Goal: Information Seeking & Learning: Learn about a topic

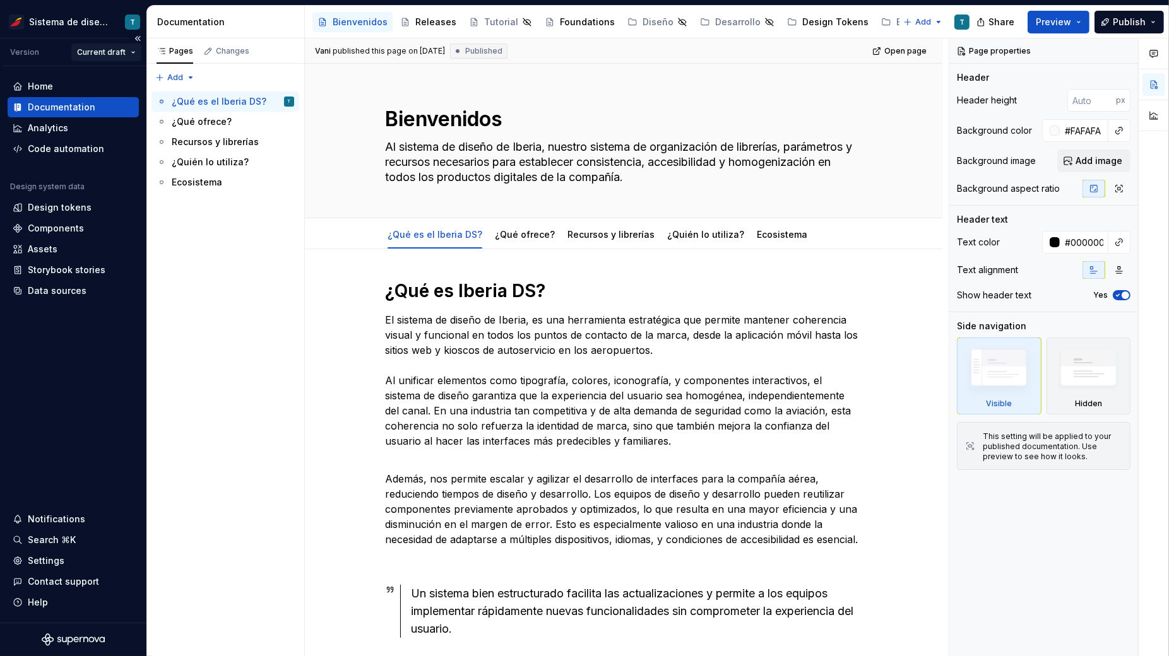
click at [121, 54] on html "Sistema de diseño Iberia T Version Current draft Home Documentation Analytics C…" at bounding box center [584, 328] width 1169 height 656
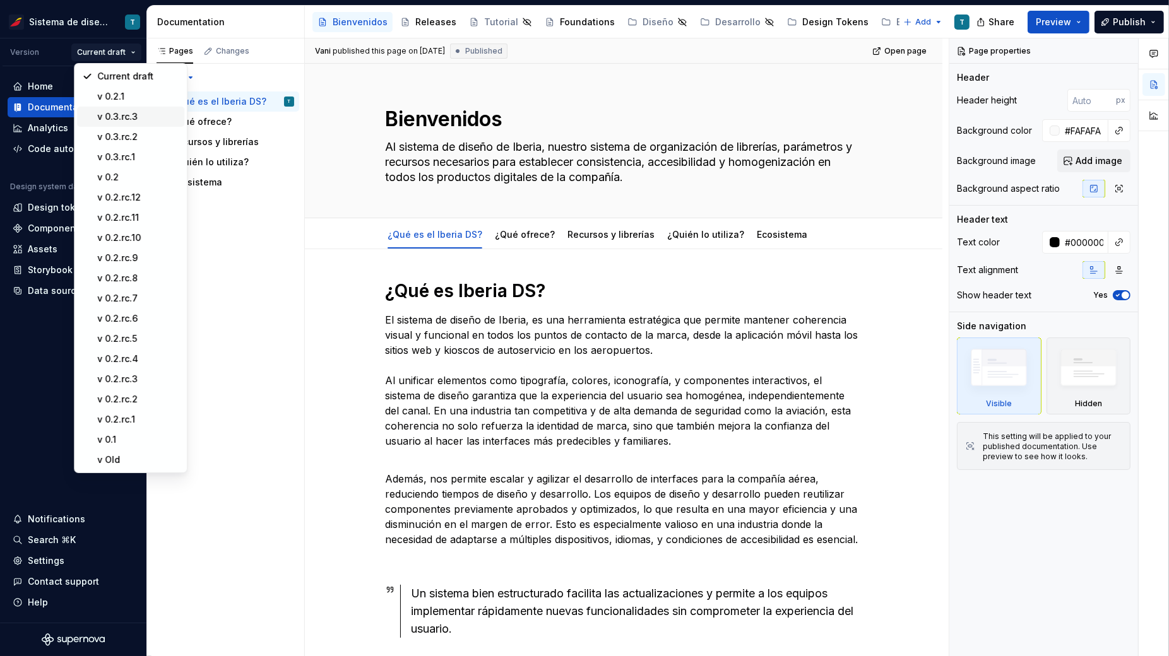
click at [124, 115] on div "v 0.3.rc.3" at bounding box center [138, 116] width 82 height 13
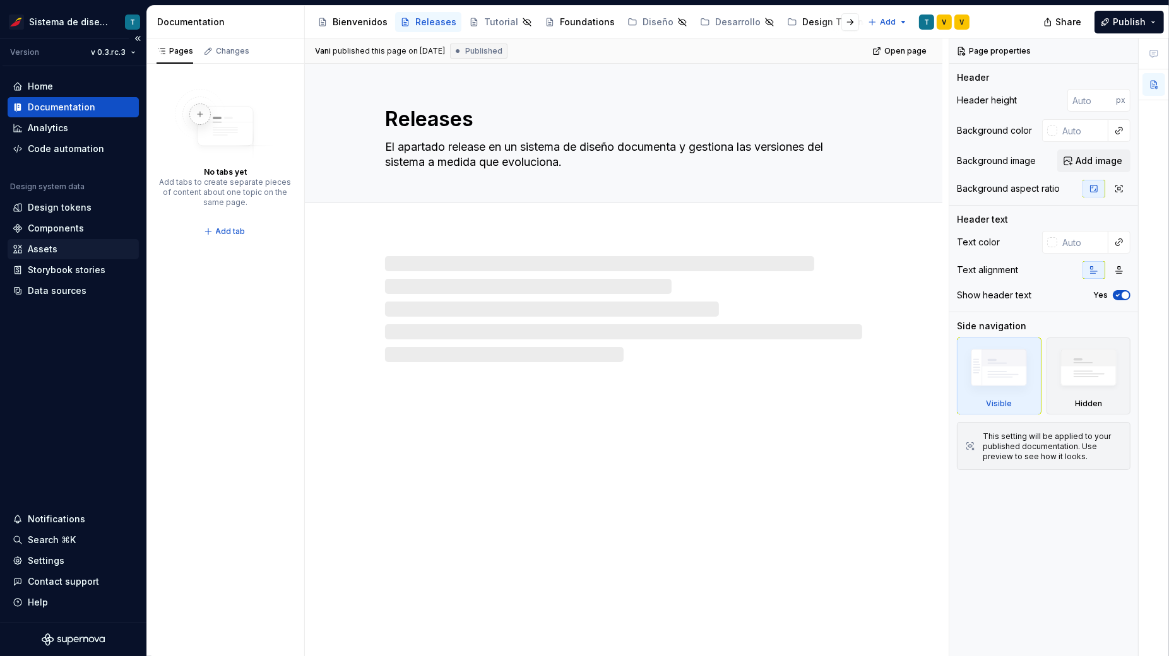
type textarea "*"
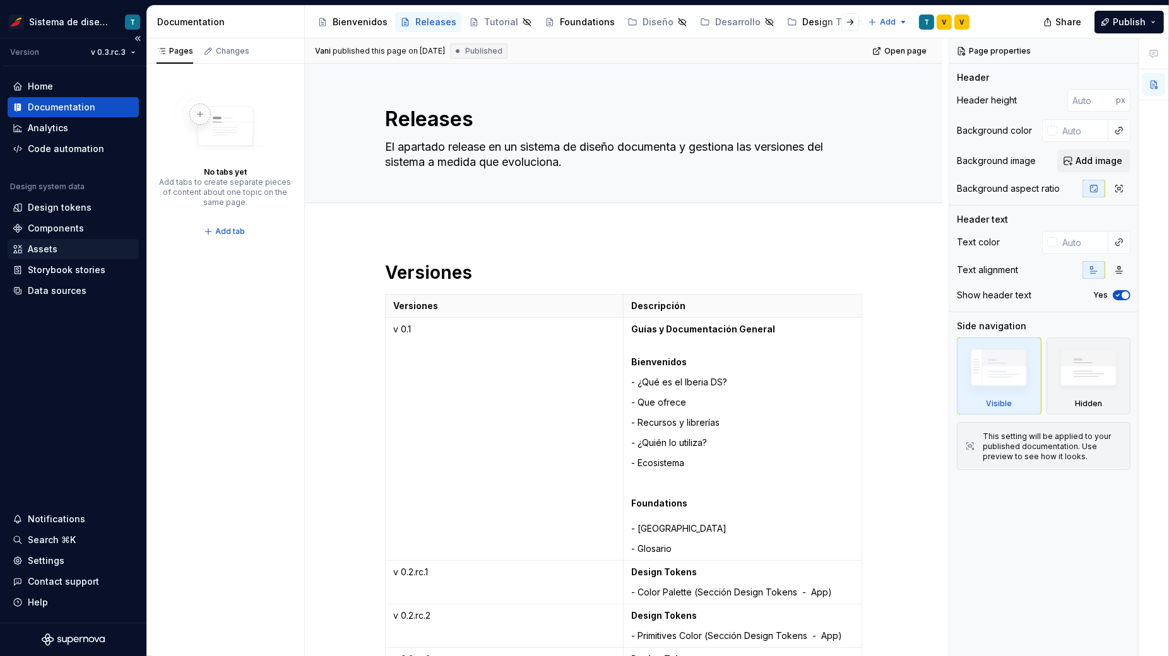
click at [38, 247] on div "Assets" at bounding box center [43, 249] width 30 height 13
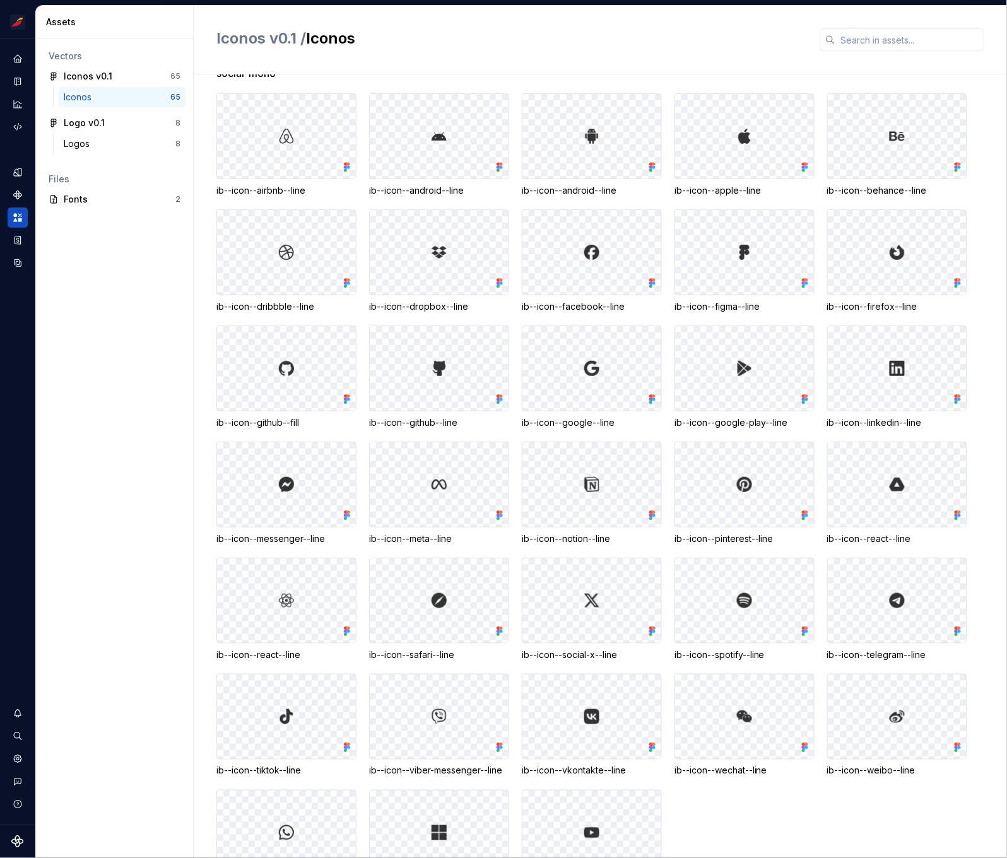
scroll to position [780, 0]
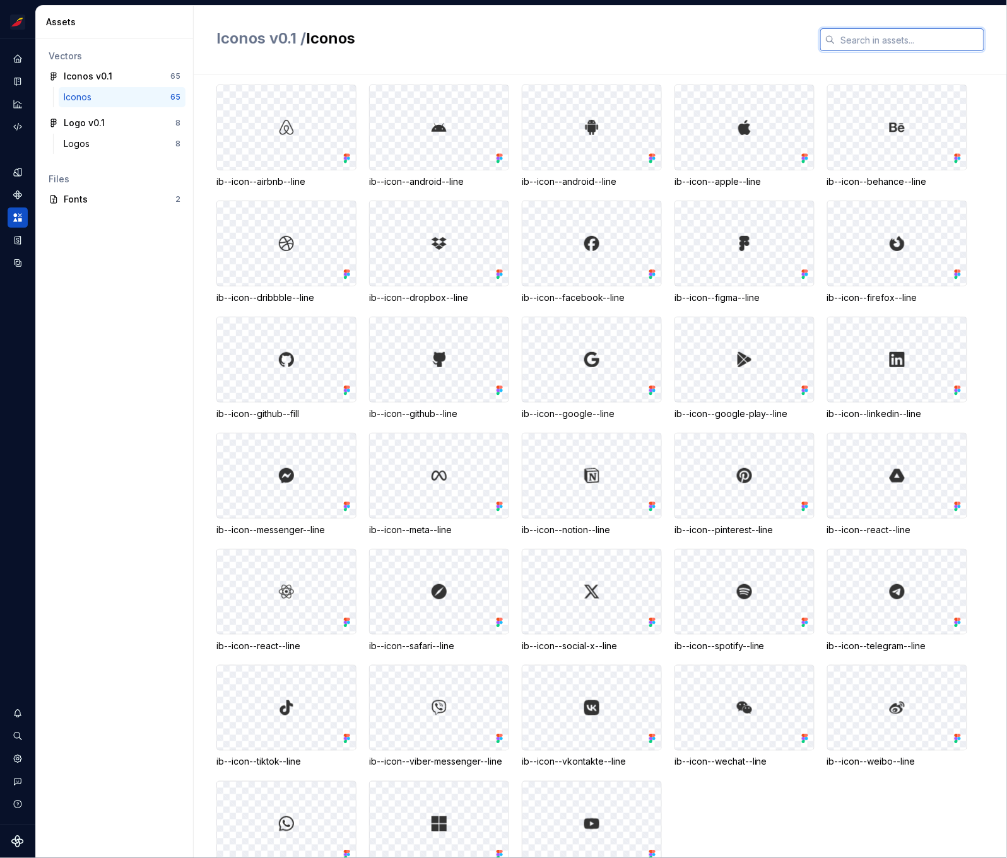
click at [858, 37] on input "text" at bounding box center [910, 39] width 149 height 23
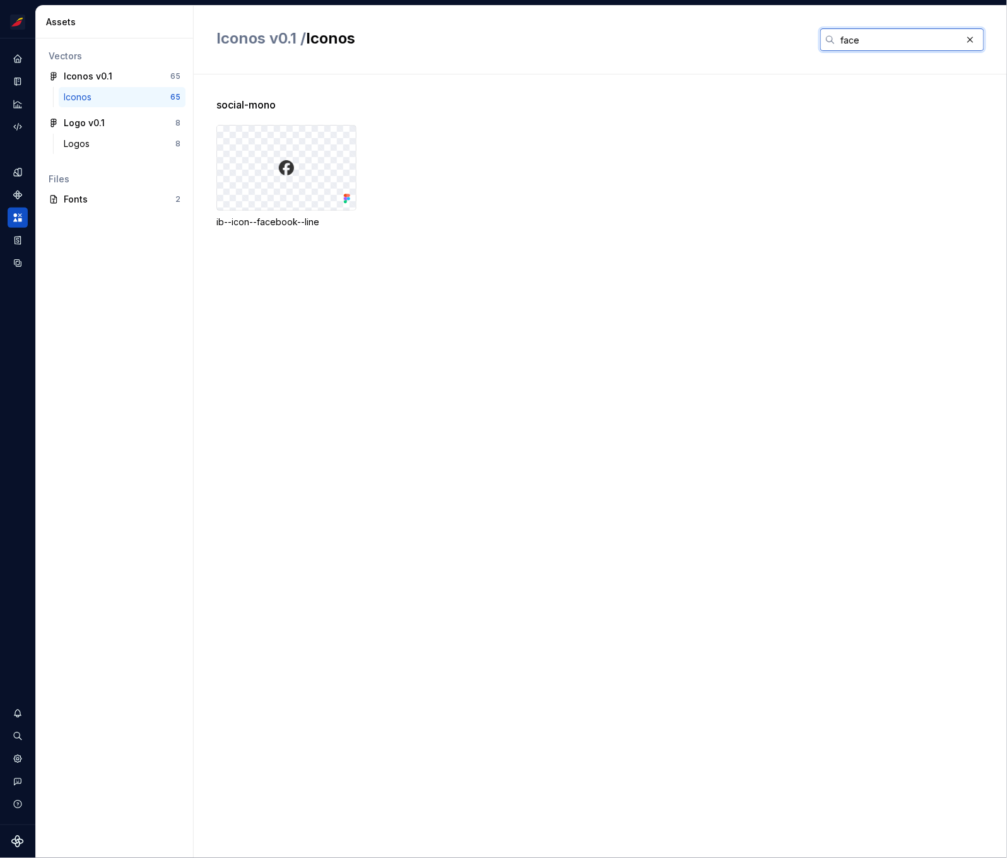
click at [851, 44] on input "face" at bounding box center [899, 39] width 126 height 23
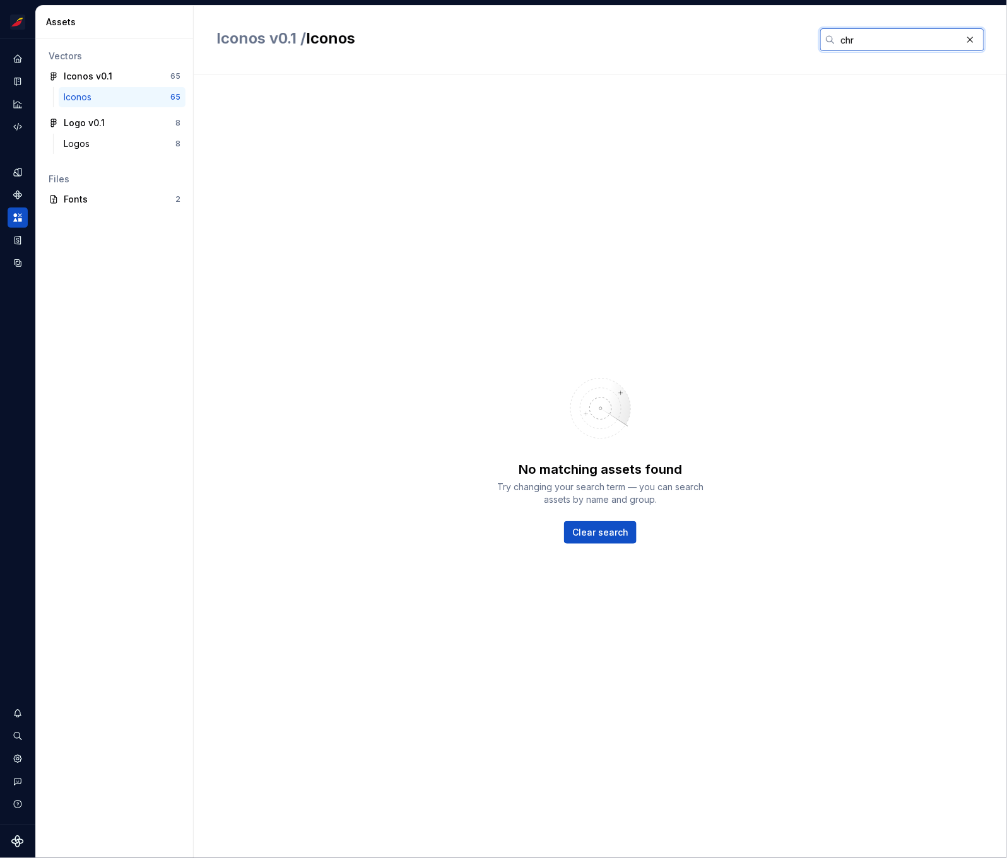
click at [849, 38] on input "chr" at bounding box center [899, 39] width 126 height 23
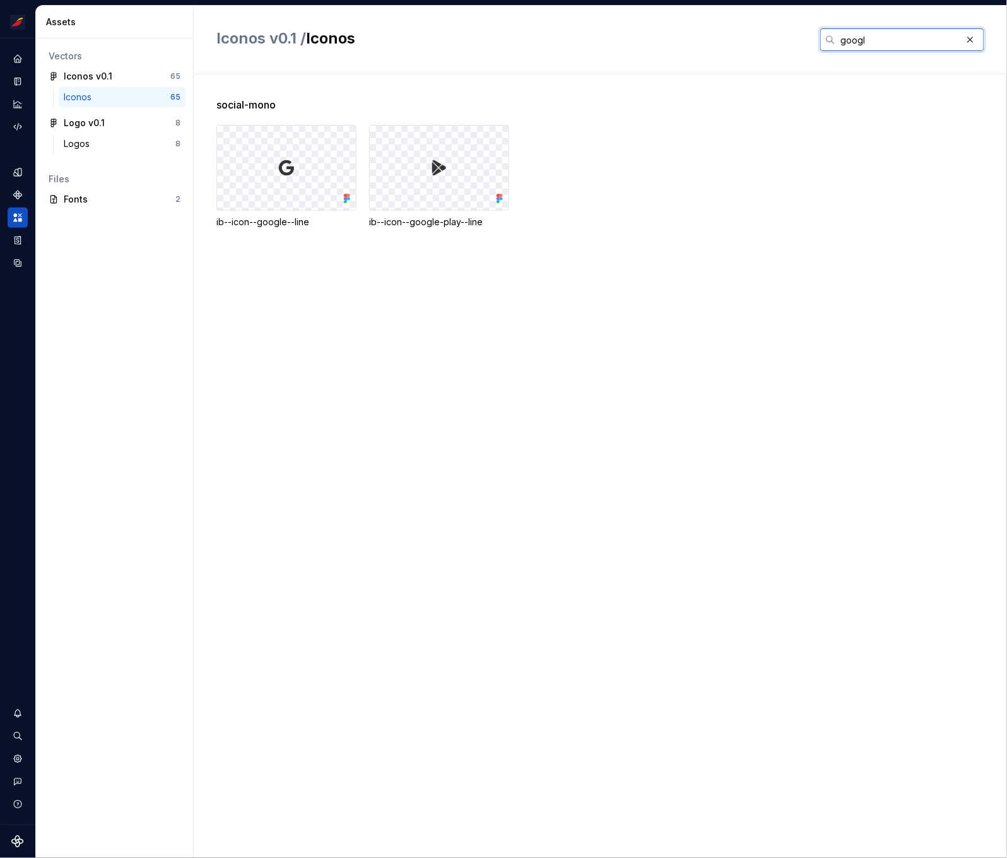
click at [867, 45] on input "googl" at bounding box center [899, 39] width 126 height 23
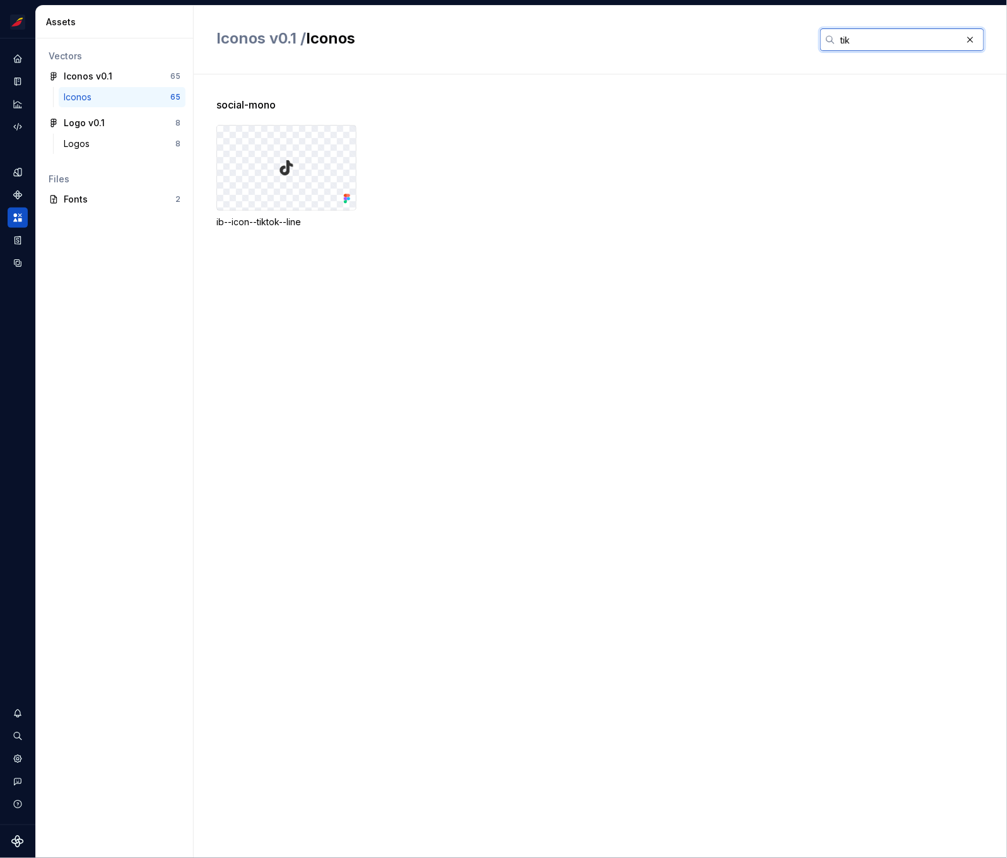
click at [849, 43] on input "tik" at bounding box center [899, 39] width 126 height 23
click at [846, 42] on input "meta" at bounding box center [899, 39] width 126 height 23
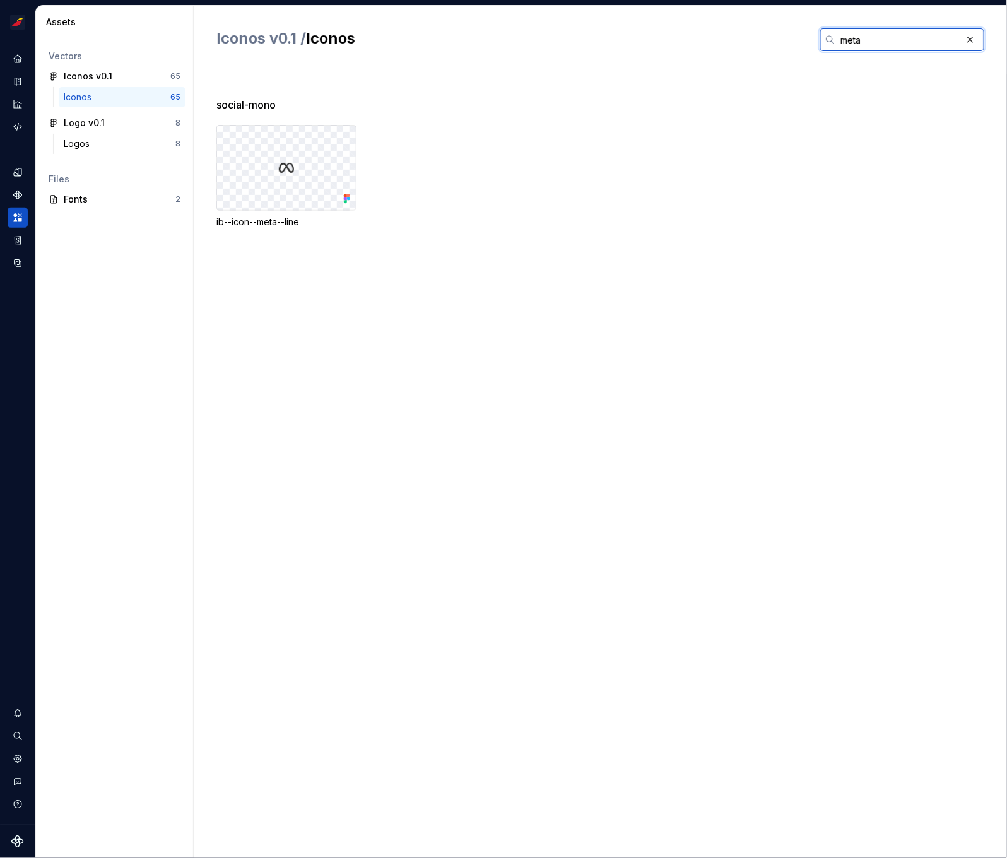
click at [846, 42] on input "meta" at bounding box center [899, 39] width 126 height 23
click at [849, 36] on input "fire" at bounding box center [899, 39] width 126 height 23
click at [837, 27] on div "Iconos v0.1 / Iconos notio" at bounding box center [600, 40] width 813 height 69
click at [851, 42] on input "notio" at bounding box center [899, 39] width 126 height 23
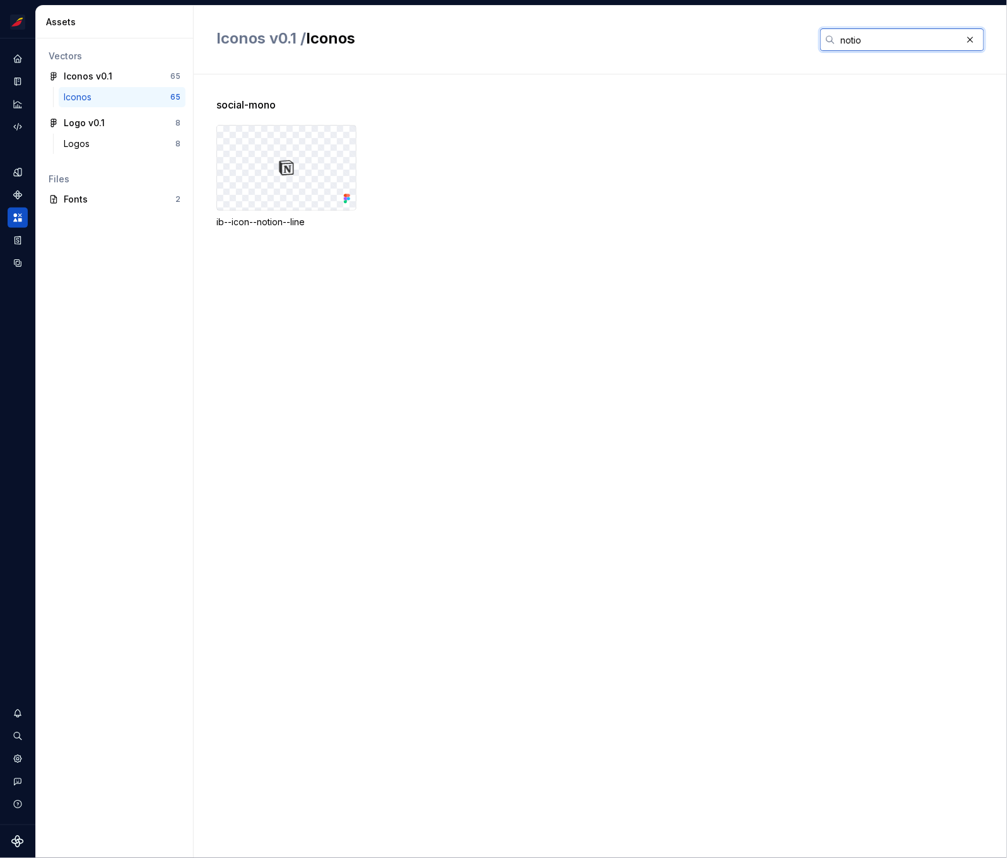
click at [851, 42] on input "notio" at bounding box center [899, 39] width 126 height 23
click at [859, 41] on input "notio" at bounding box center [899, 39] width 126 height 23
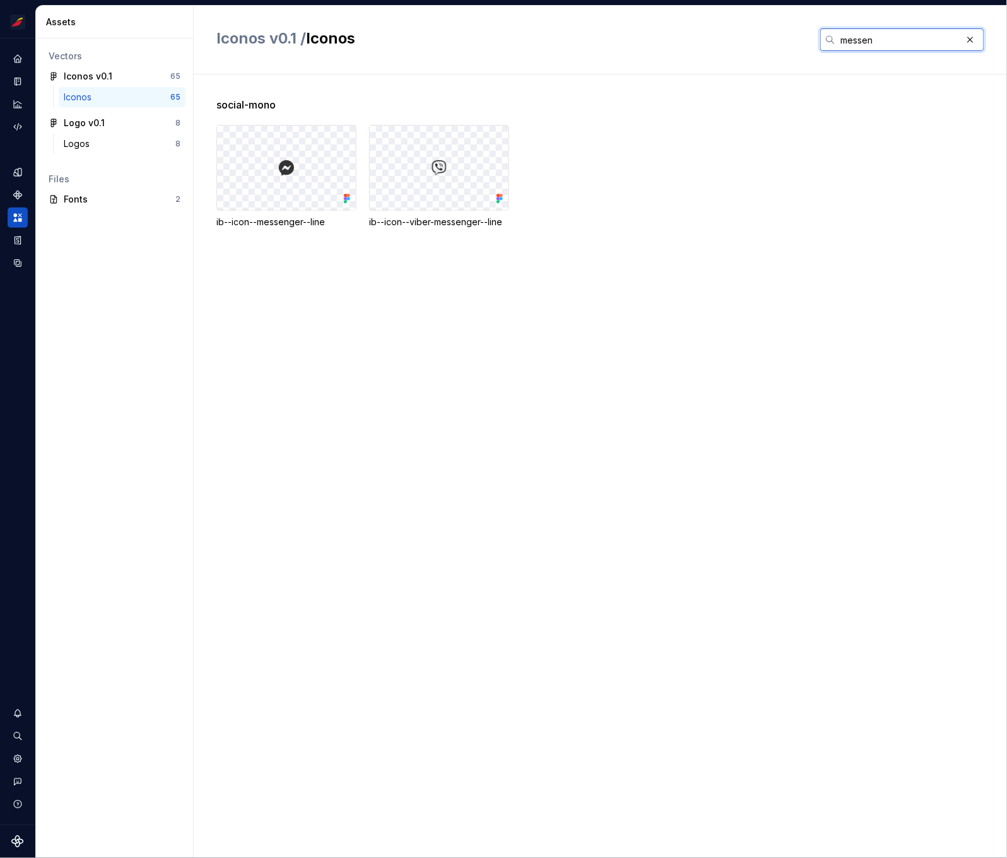
click at [864, 34] on input "messen" at bounding box center [899, 39] width 126 height 23
click at [853, 42] on input "app" at bounding box center [899, 39] width 126 height 23
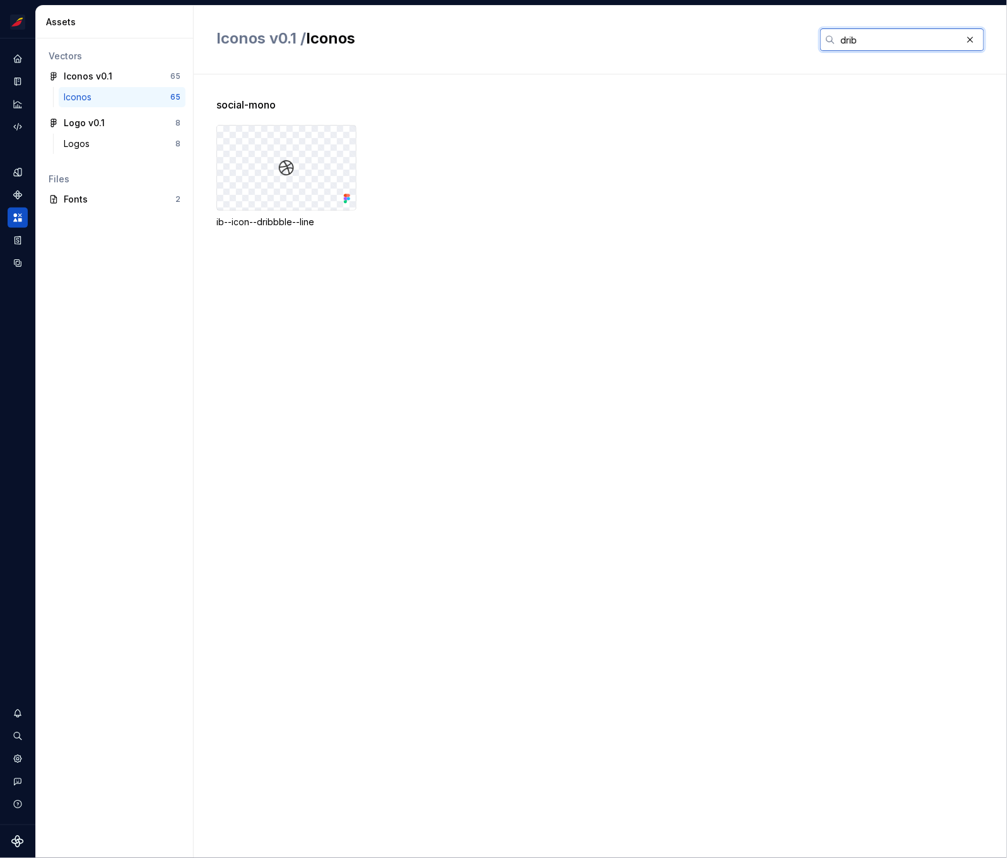
click at [904, 30] on input "drib" at bounding box center [899, 39] width 126 height 23
paste input "behance"
click at [856, 39] on input "safari" at bounding box center [899, 39] width 126 height 23
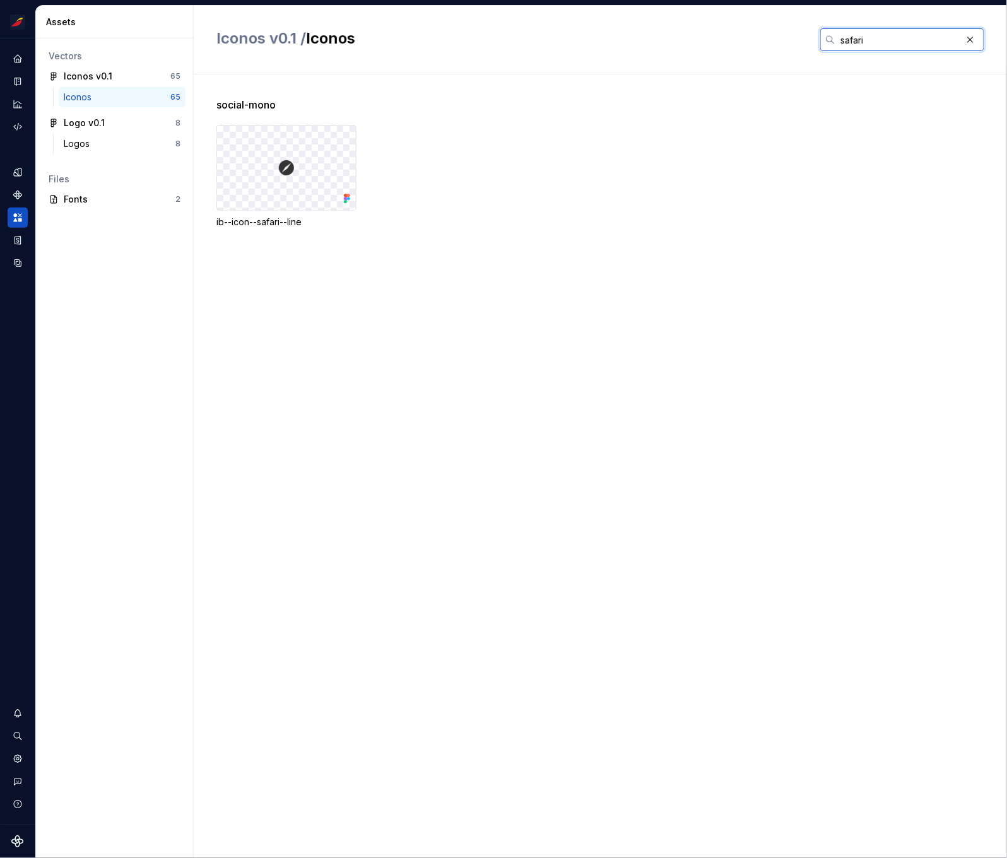
click at [856, 39] on input "safari" at bounding box center [899, 39] width 126 height 23
click at [849, 41] on input "git" at bounding box center [899, 39] width 126 height 23
click at [849, 38] on input "you" at bounding box center [899, 39] width 126 height 23
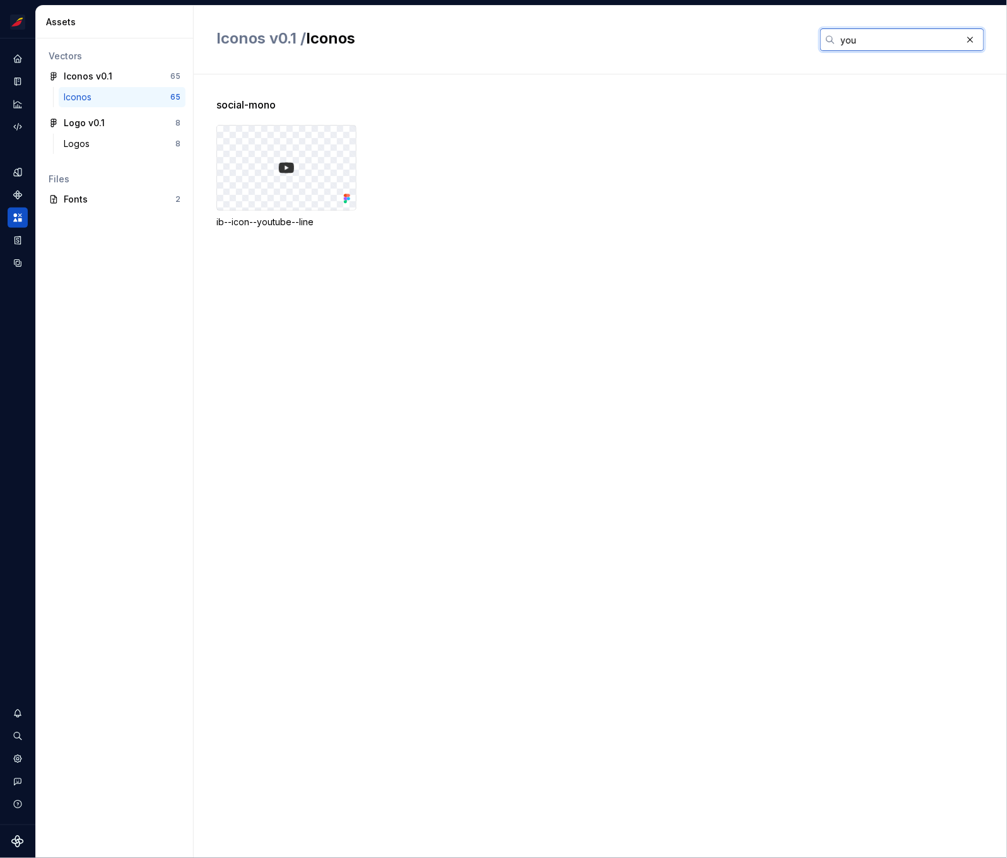
click at [849, 38] on input "you" at bounding box center [899, 39] width 126 height 23
click at [849, 38] on input "spo" at bounding box center [899, 39] width 126 height 23
click at [863, 42] on input "andro" at bounding box center [899, 39] width 126 height 23
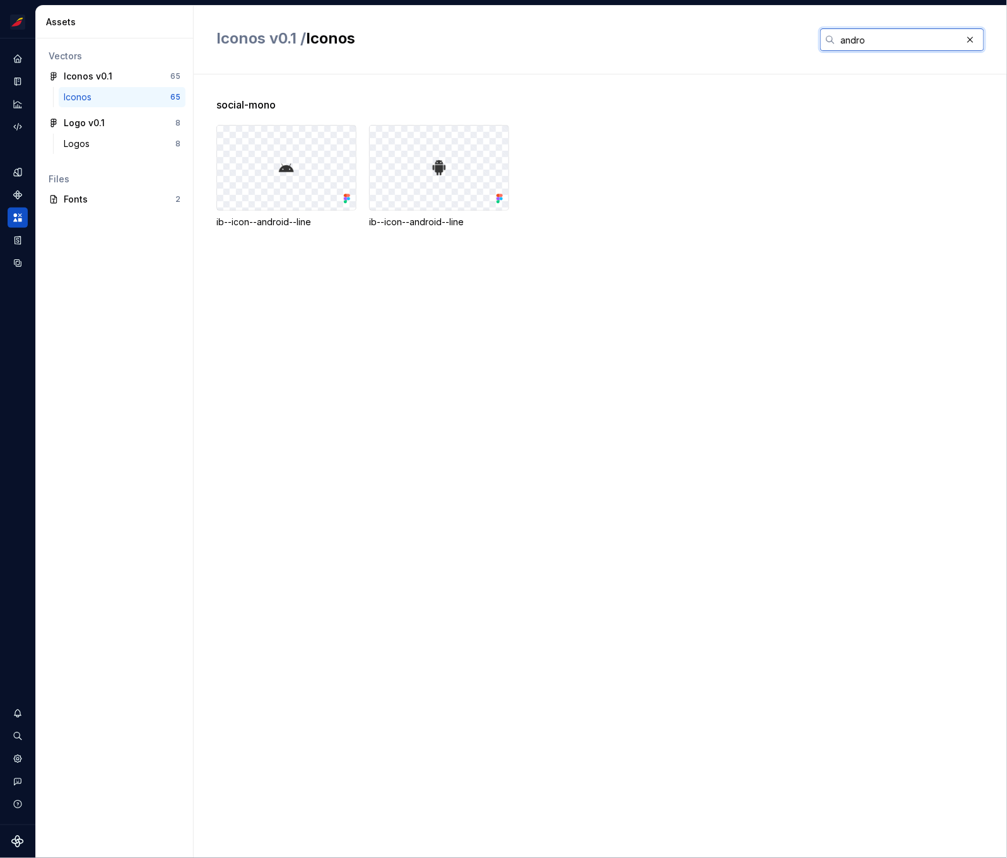
click at [863, 42] on input "andro" at bounding box center [899, 39] width 126 height 23
click at [856, 41] on input "drop" at bounding box center [899, 39] width 126 height 23
click at [852, 41] on input "vibe" at bounding box center [899, 39] width 126 height 23
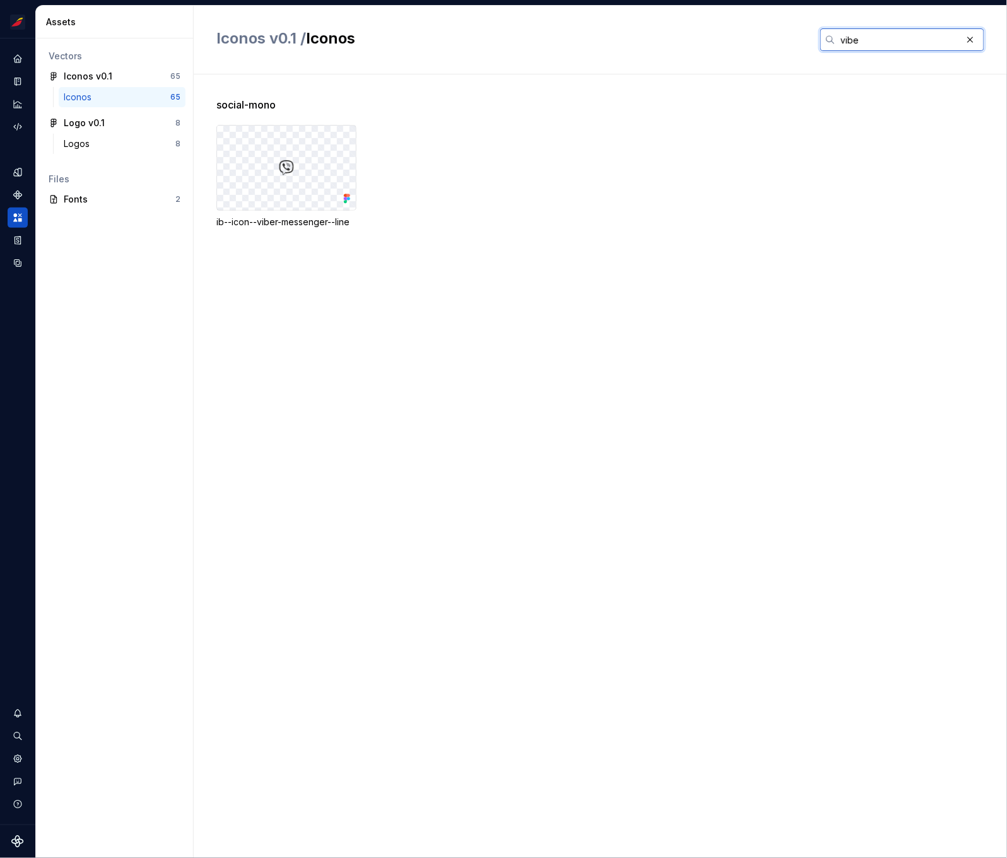
click at [852, 41] on input "vibe" at bounding box center [899, 39] width 126 height 23
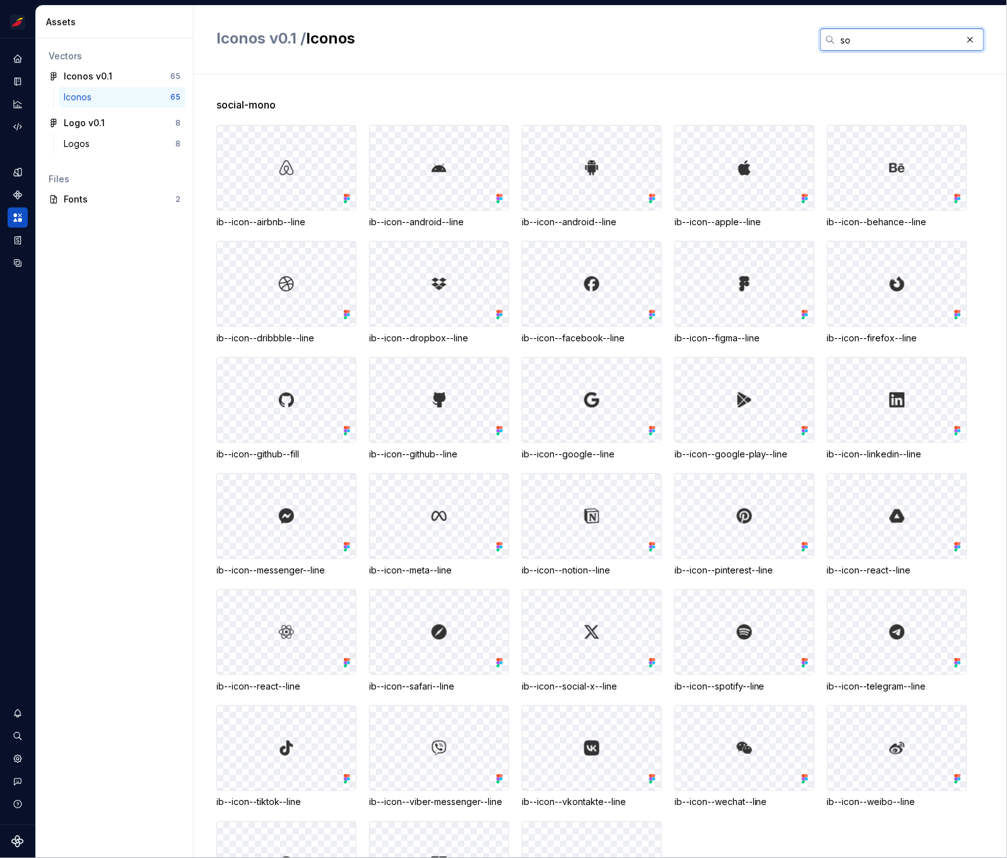
type input "s"
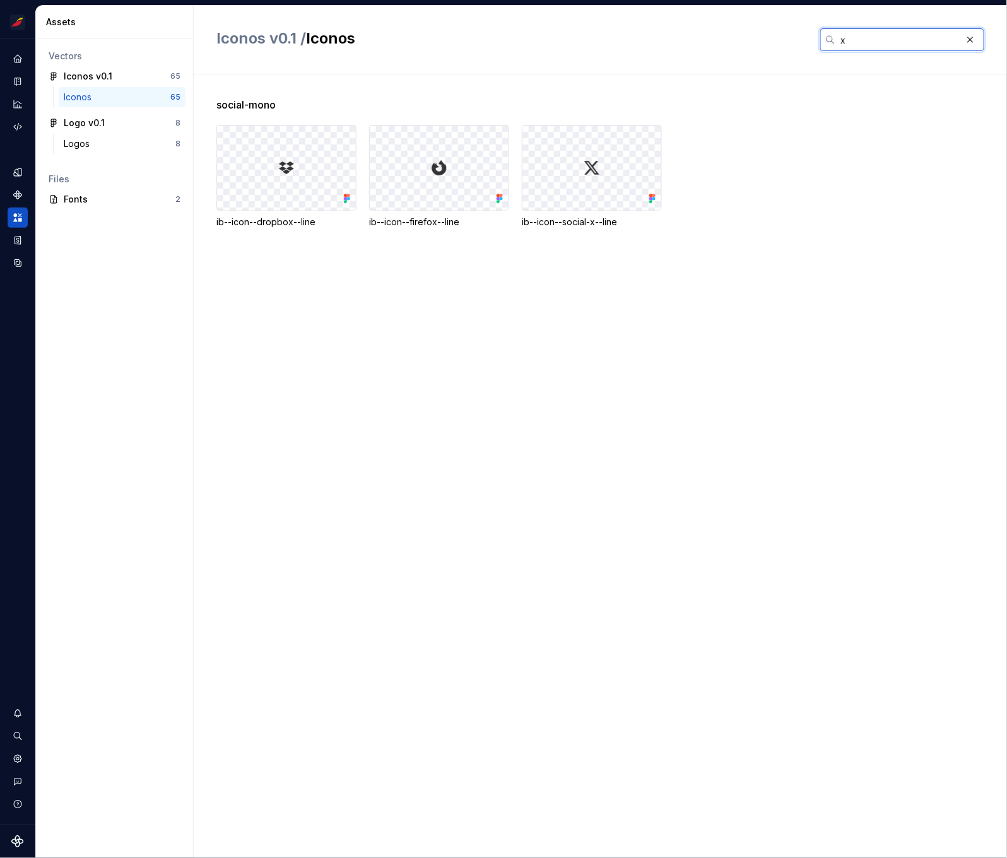
drag, startPoint x: 848, startPoint y: 38, endPoint x: 828, endPoint y: 36, distance: 19.7
click at [828, 36] on div "x" at bounding box center [902, 39] width 164 height 23
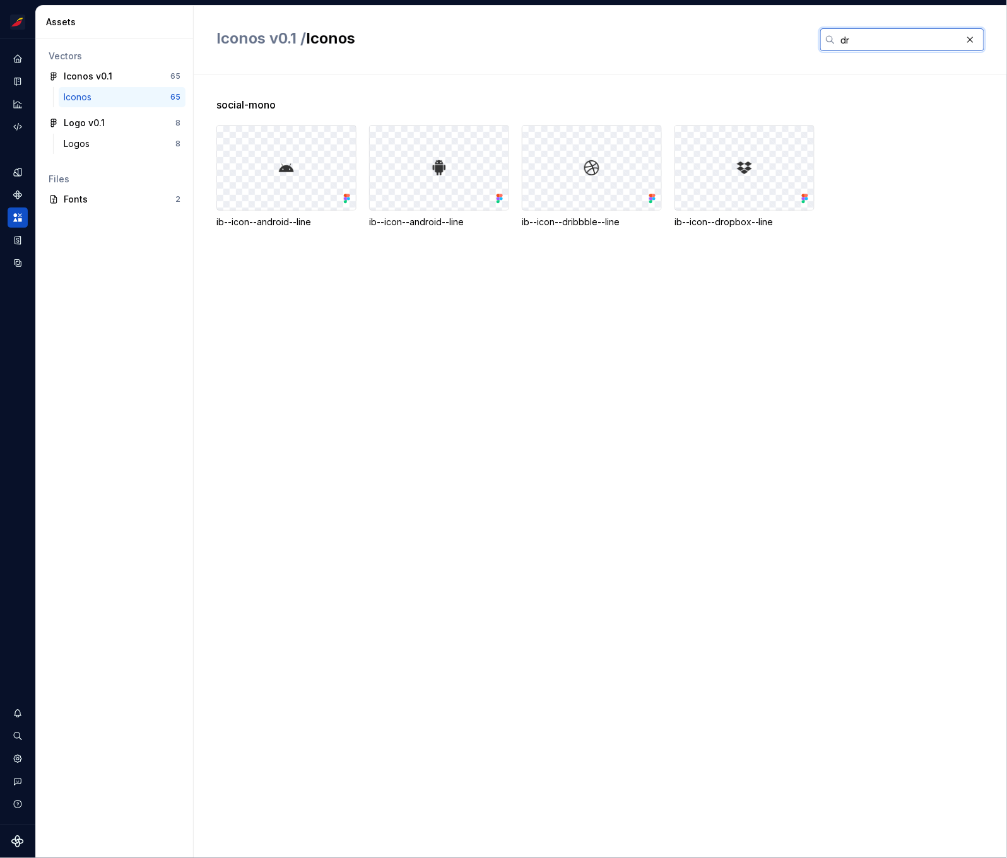
type input "d"
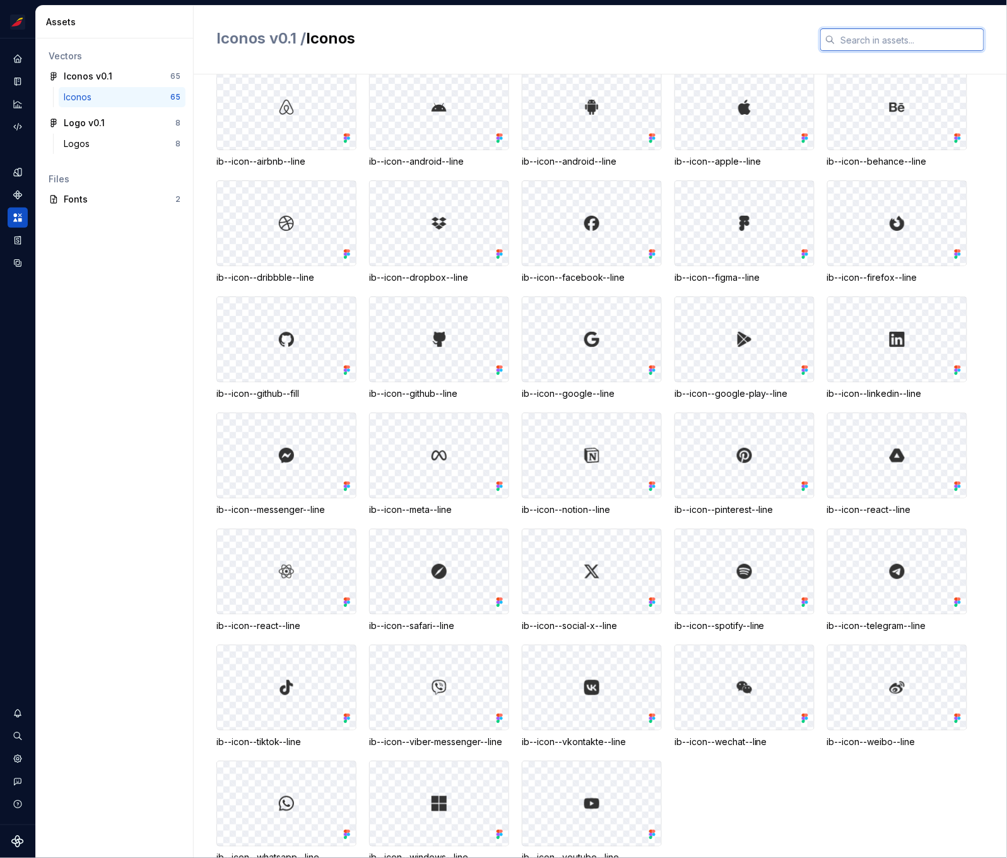
scroll to position [832, 0]
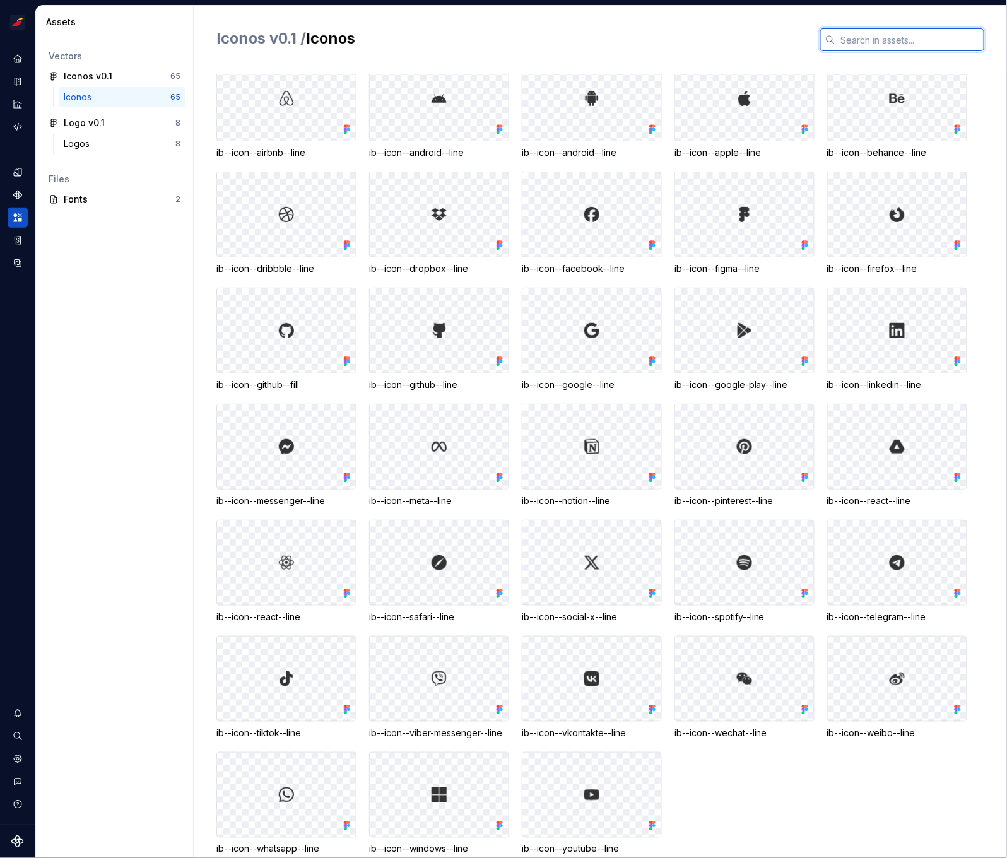
click at [870, 39] on input "text" at bounding box center [910, 39] width 149 height 23
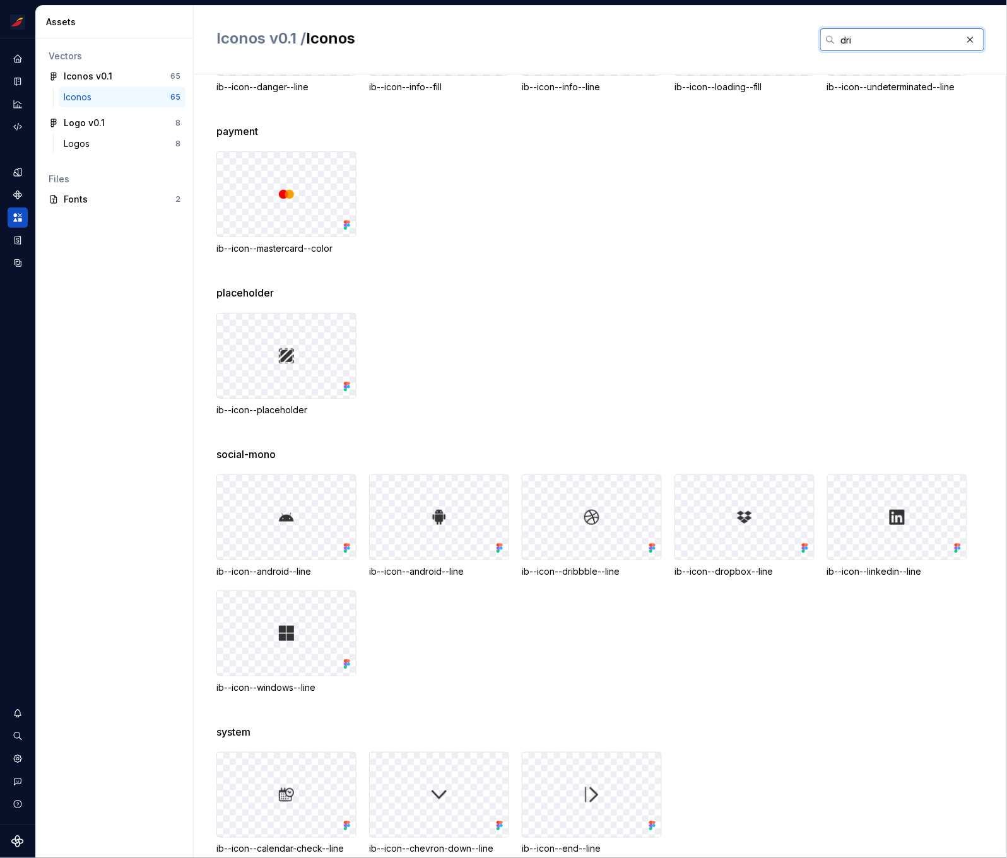
scroll to position [0, 0]
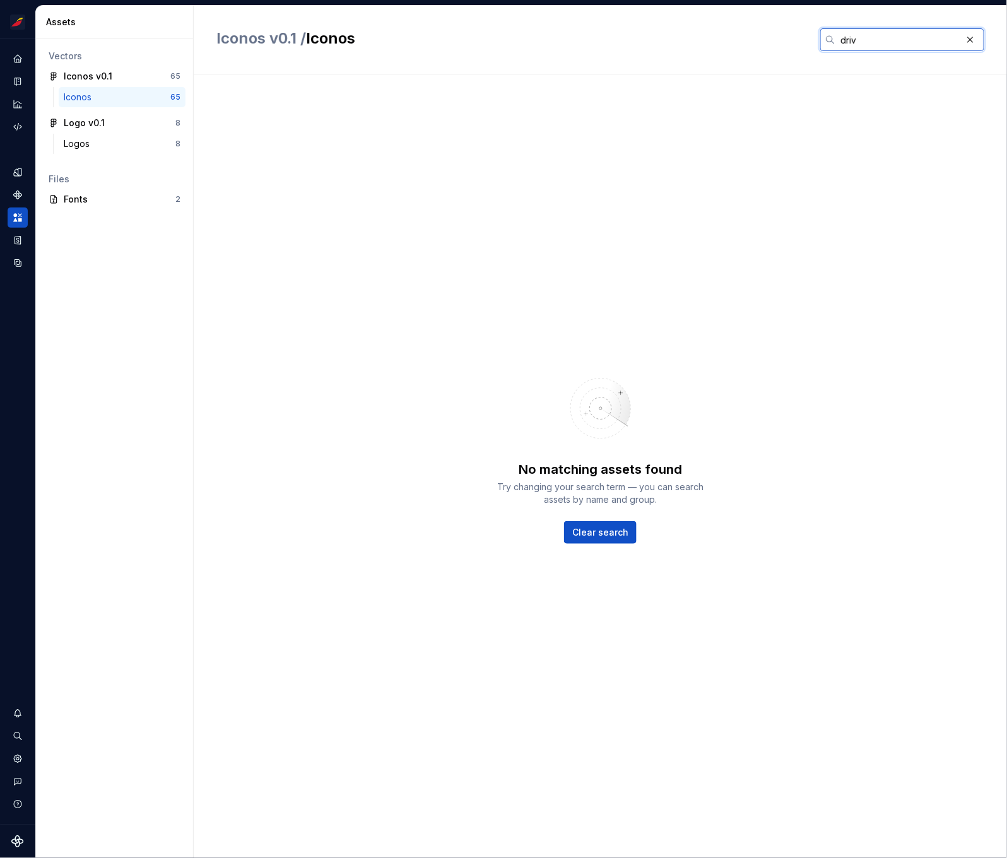
click at [849, 38] on input "driv" at bounding box center [899, 39] width 126 height 23
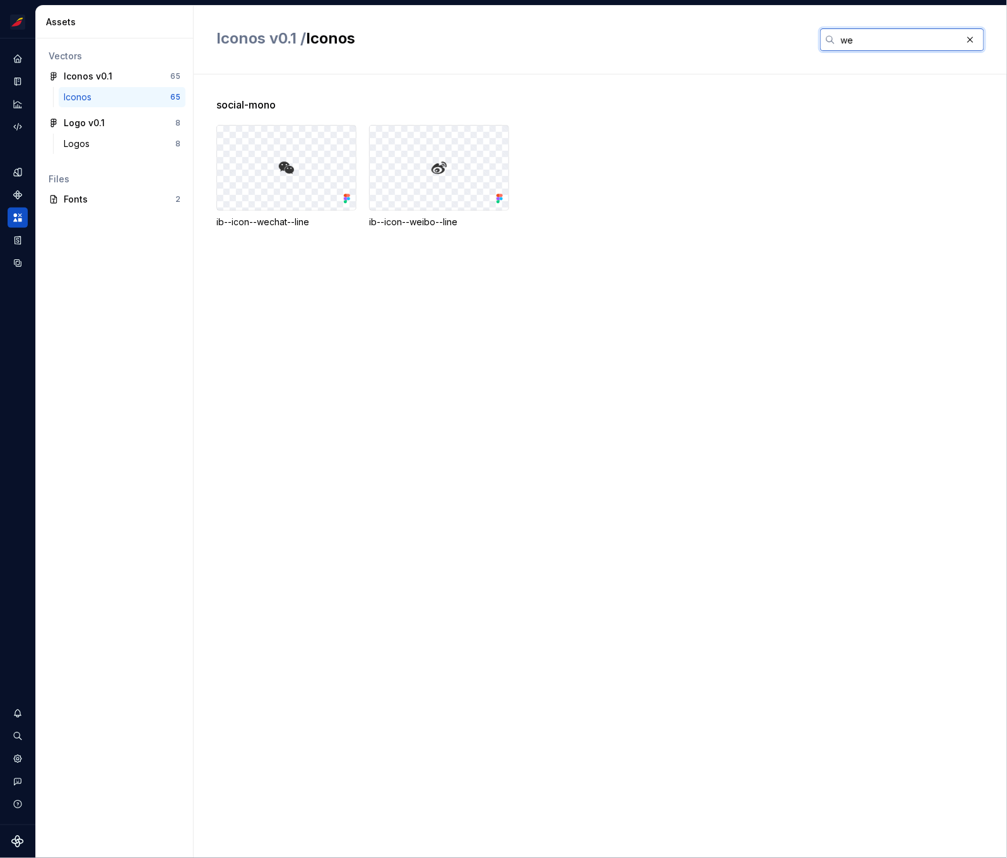
click at [848, 40] on input "we" at bounding box center [899, 39] width 126 height 23
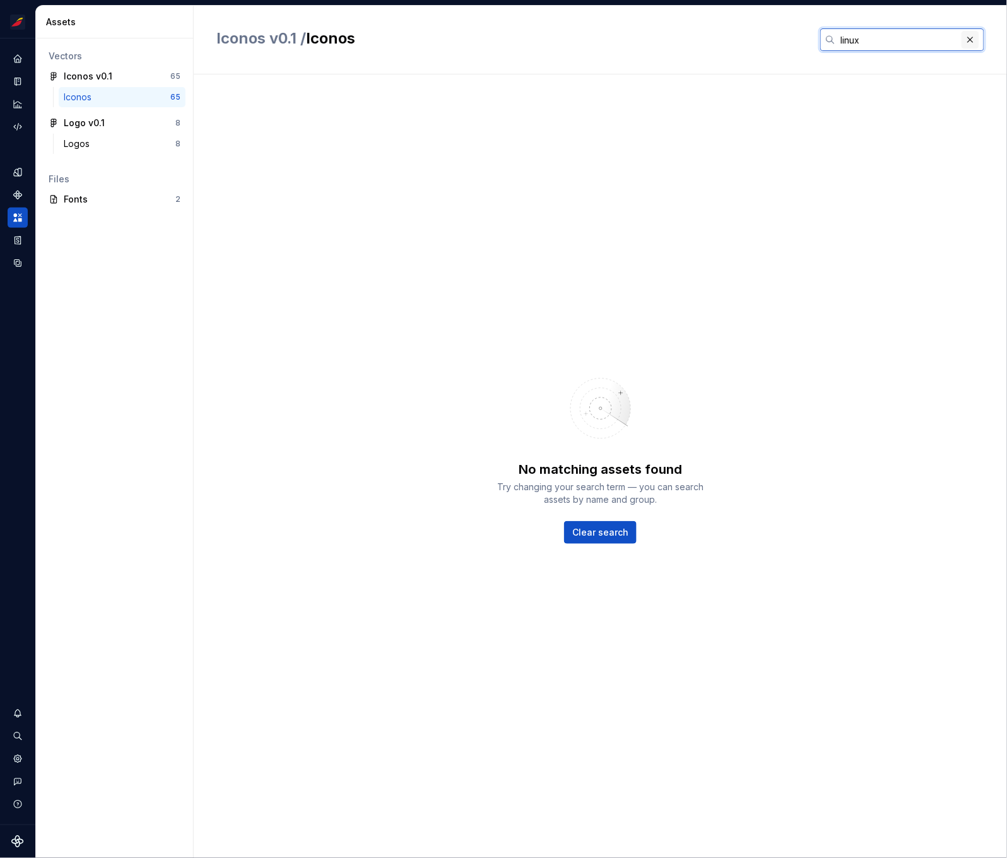
type input "linux"
click at [969, 39] on button "button" at bounding box center [971, 40] width 18 height 18
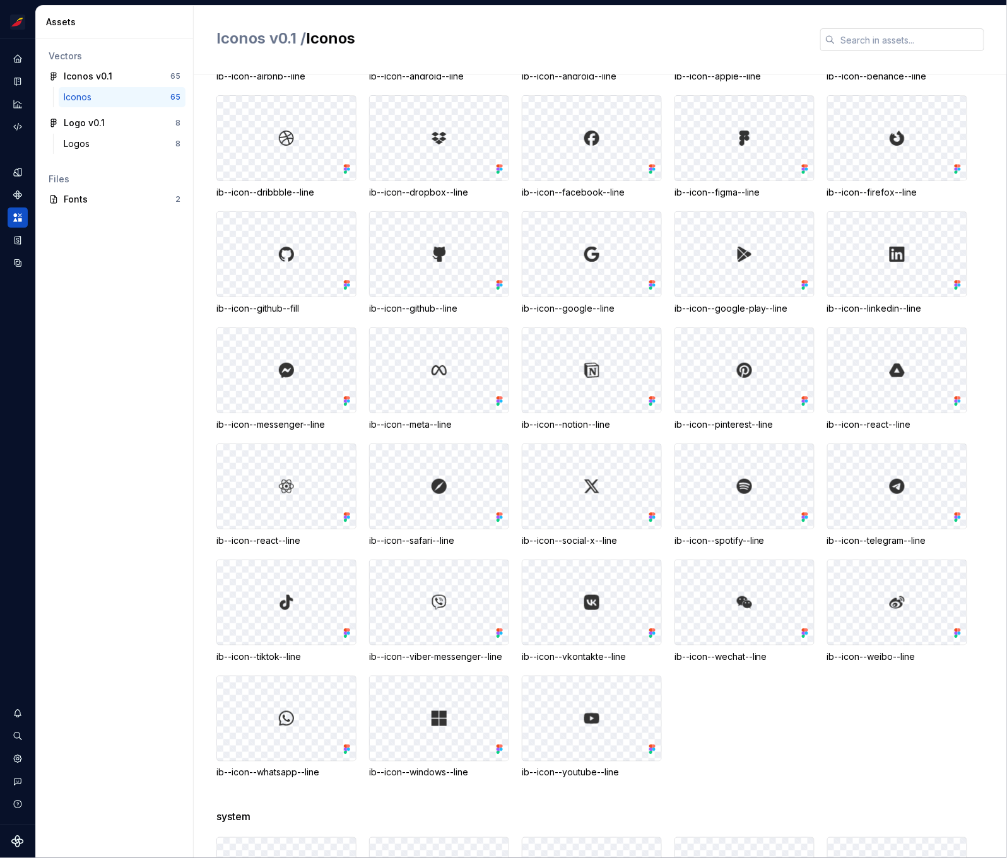
scroll to position [876, 0]
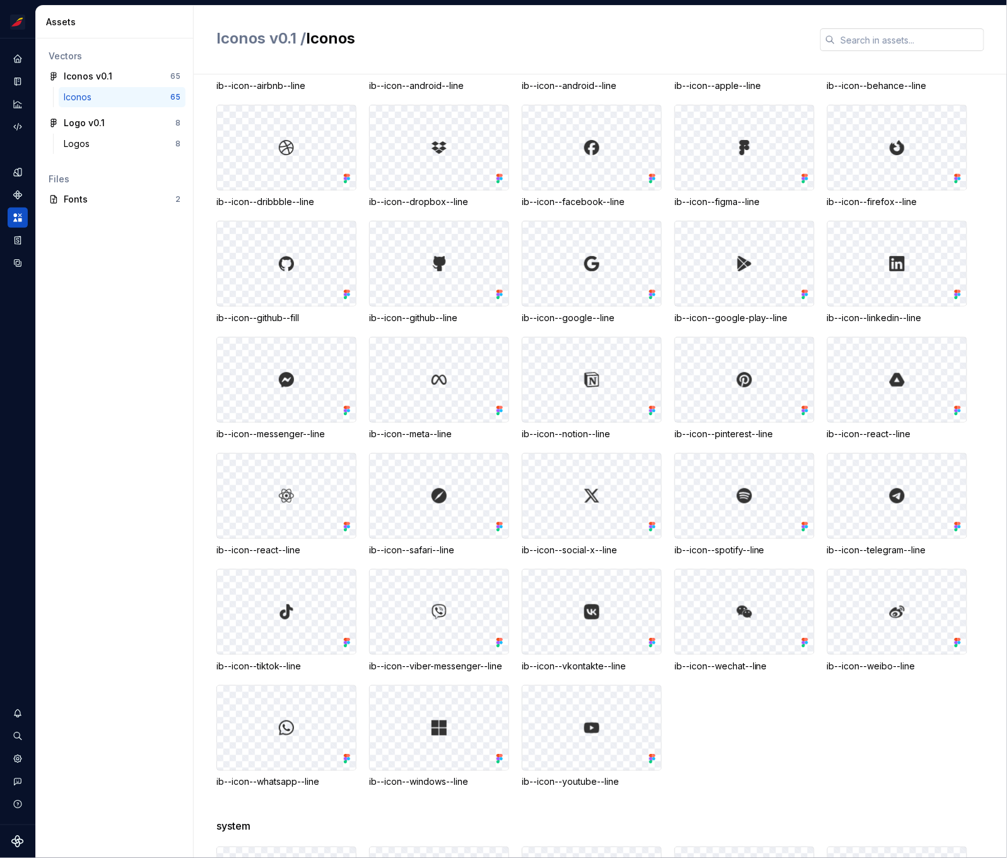
click at [897, 41] on input "text" at bounding box center [910, 39] width 149 height 23
paste input "vscode"
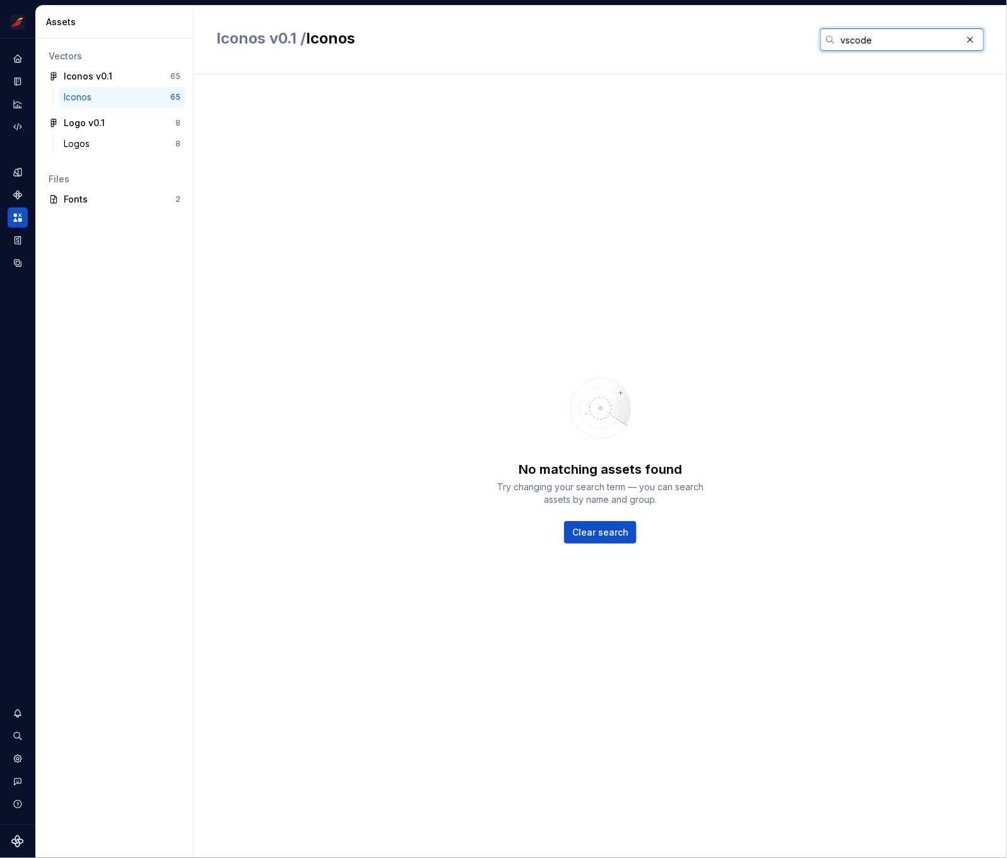
type input "vscode"
click at [974, 39] on button "button" at bounding box center [971, 40] width 18 height 18
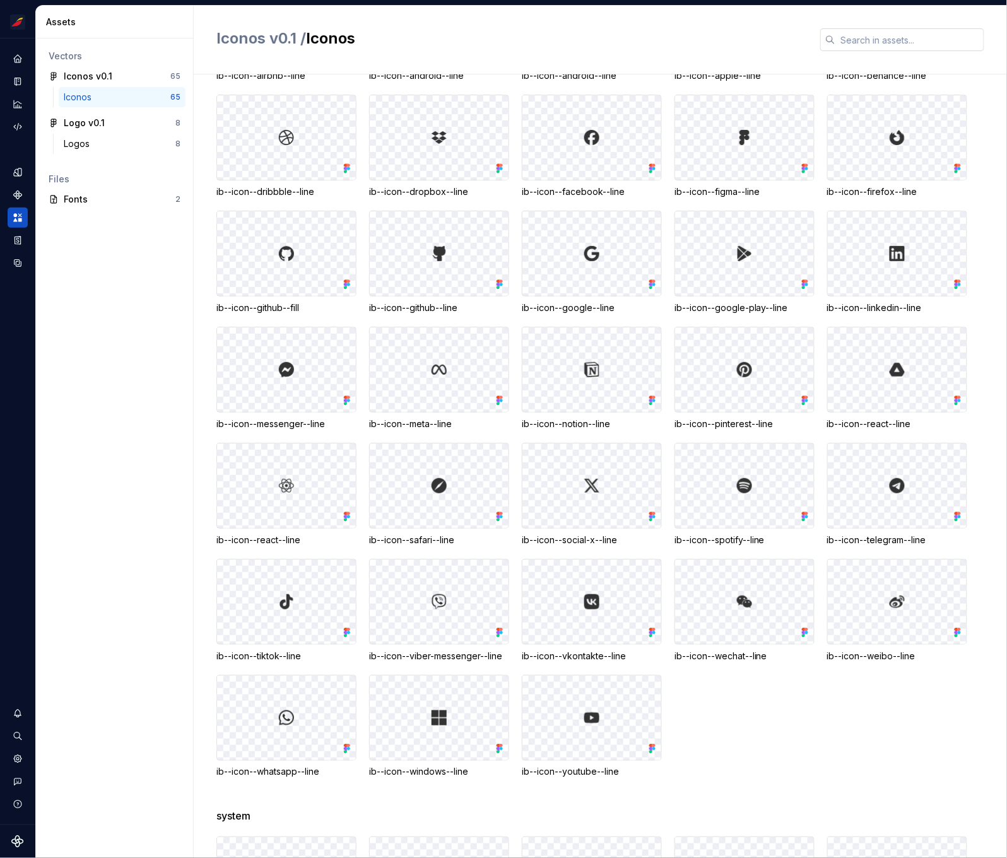
scroll to position [894, 0]
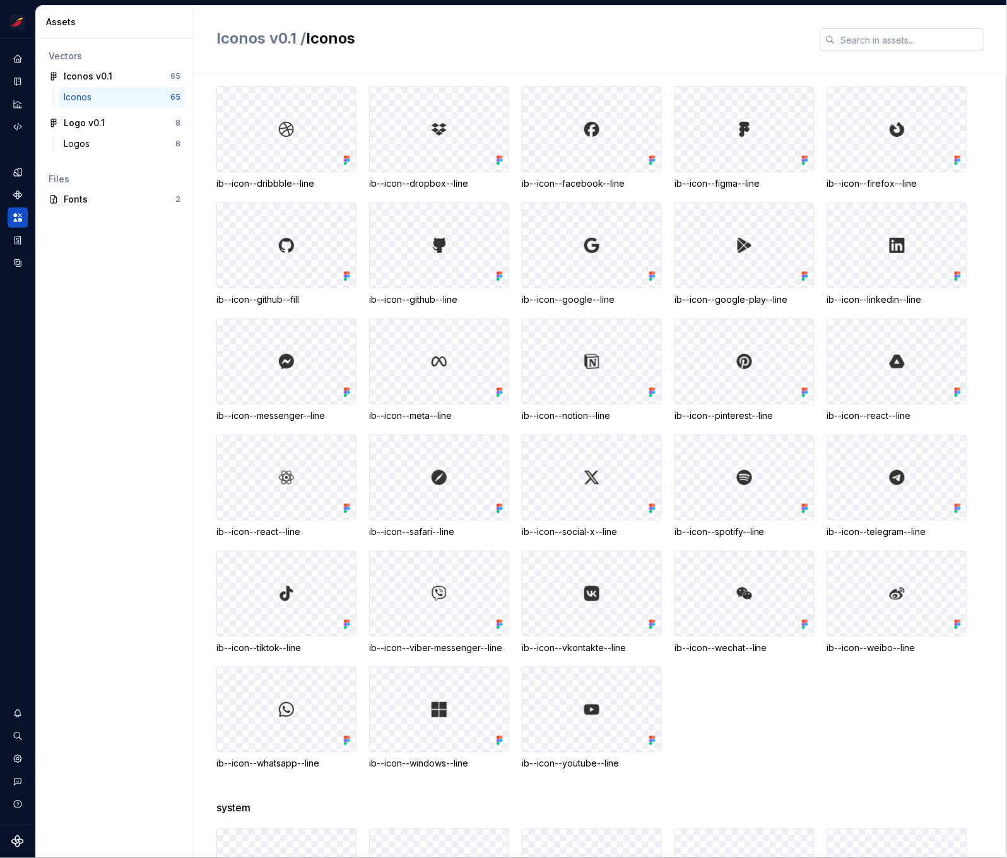
click at [847, 44] on input "text" at bounding box center [910, 39] width 149 height 23
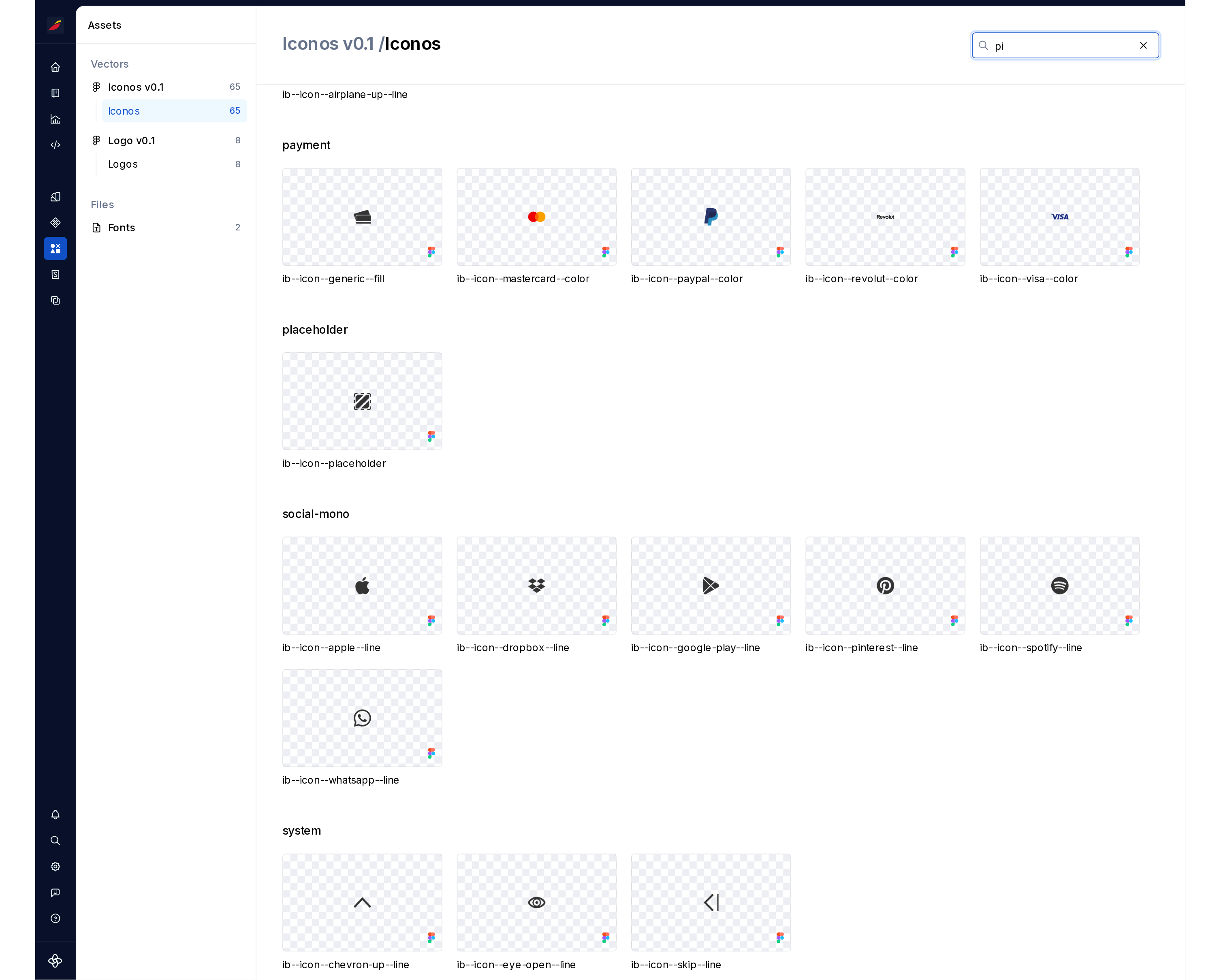
scroll to position [0, 0]
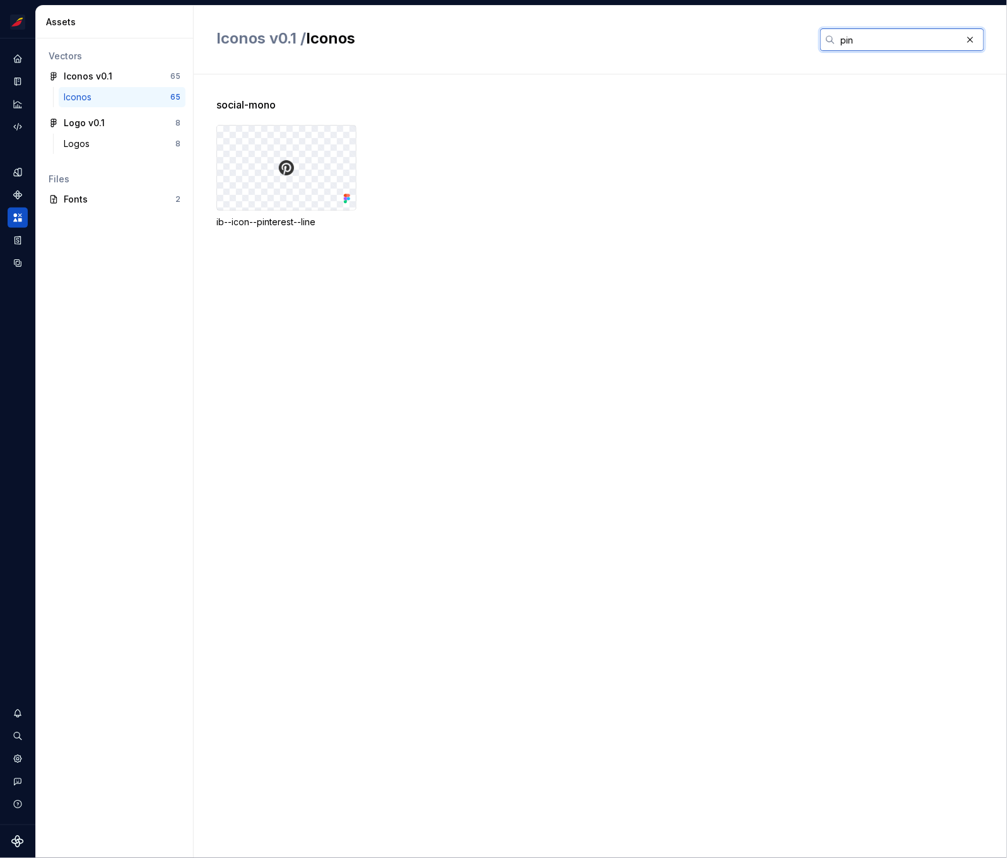
click at [846, 42] on input "pin" at bounding box center [899, 39] width 126 height 23
click at [846, 38] on input "wha" at bounding box center [899, 39] width 126 height 23
type input "andr"
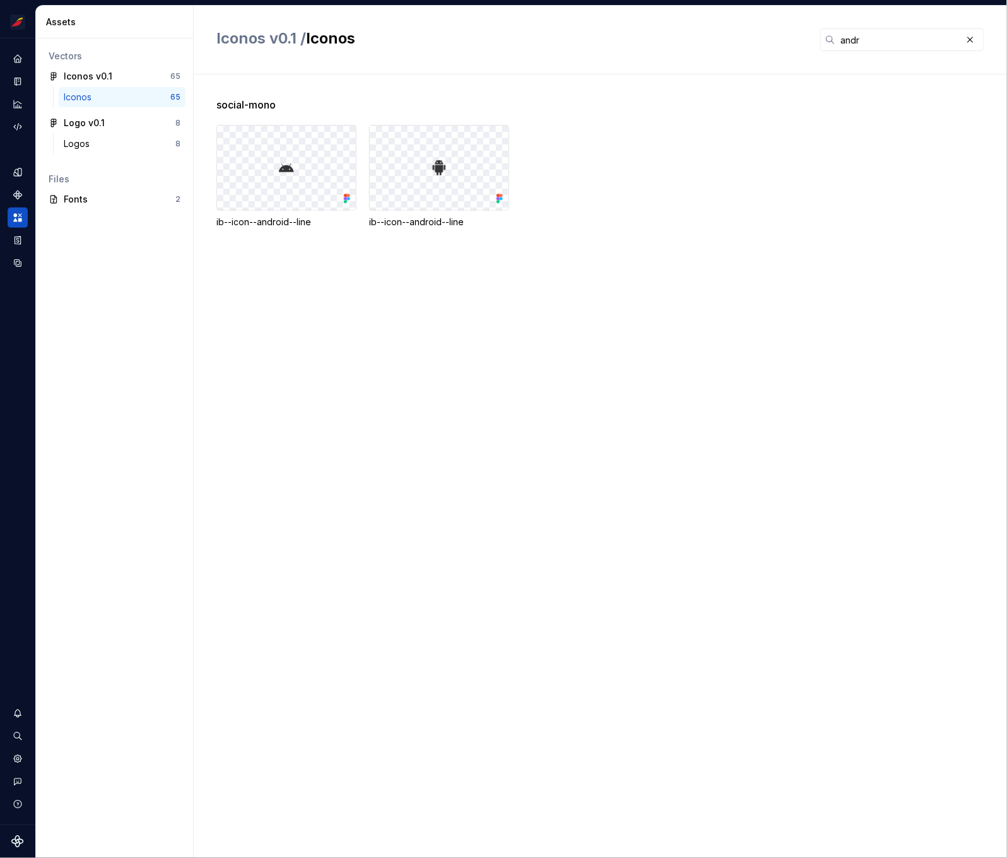
click at [138, 100] on div "Iconos" at bounding box center [117, 97] width 107 height 13
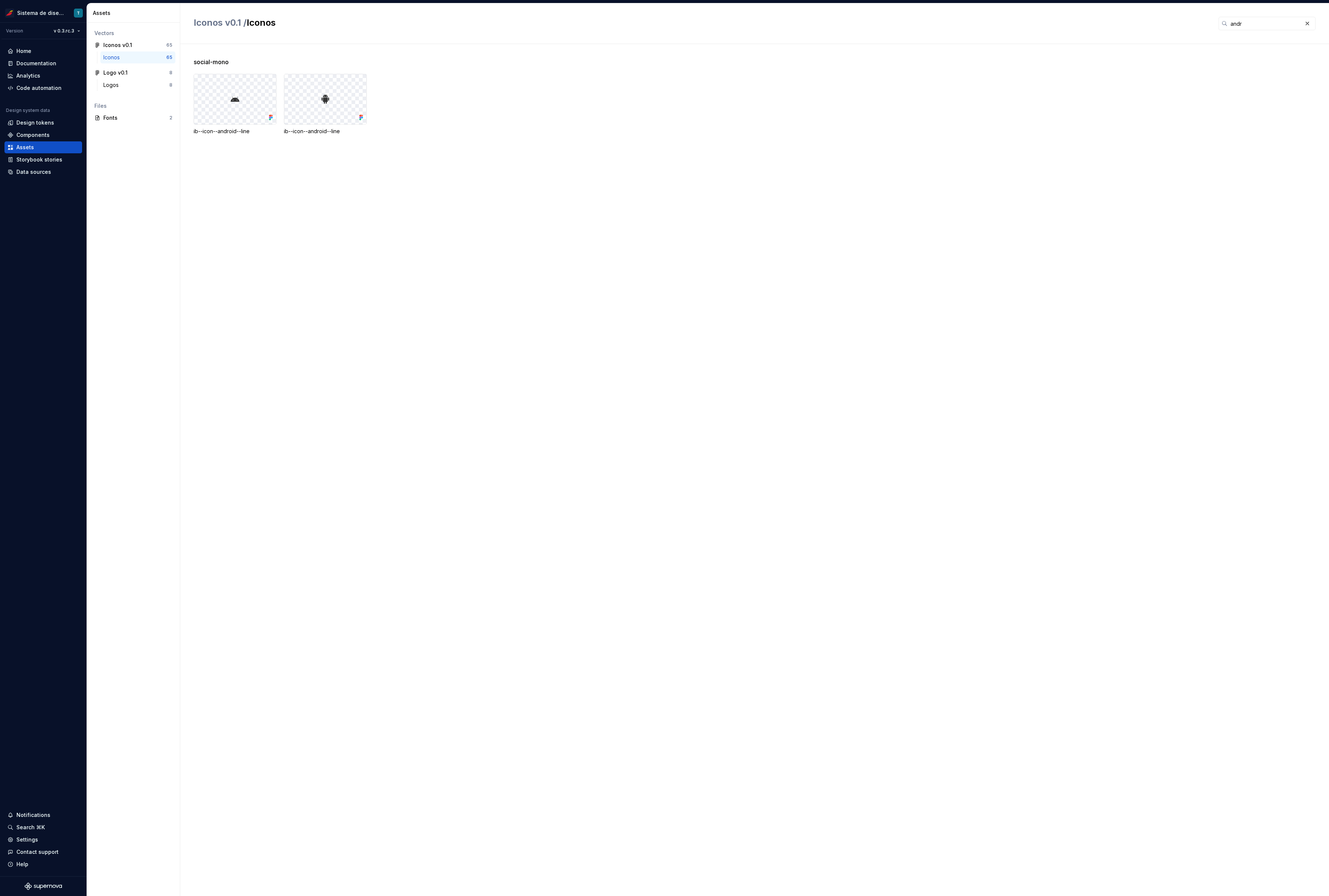
click at [142, 54] on div "Iconos" at bounding box center [135, 57] width 63 height 8
click at [128, 44] on div "Iconos v0.1" at bounding box center [118, 45] width 29 height 8
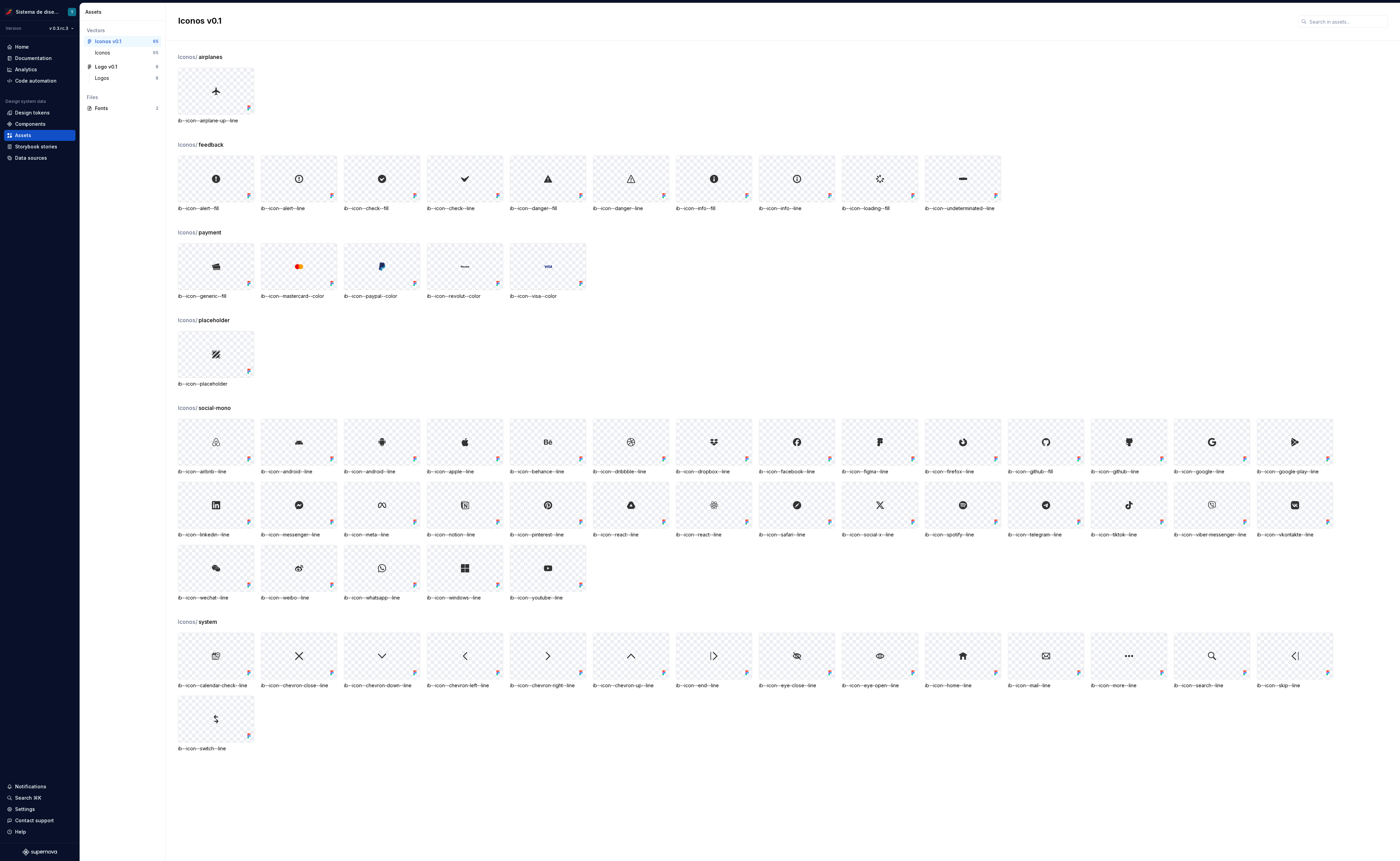
click at [635, 356] on div "Iconos / system ib--icon--calendar-check--line ib--icon--chevron-close--line ib…" at bounding box center [789, 693] width 1222 height 151
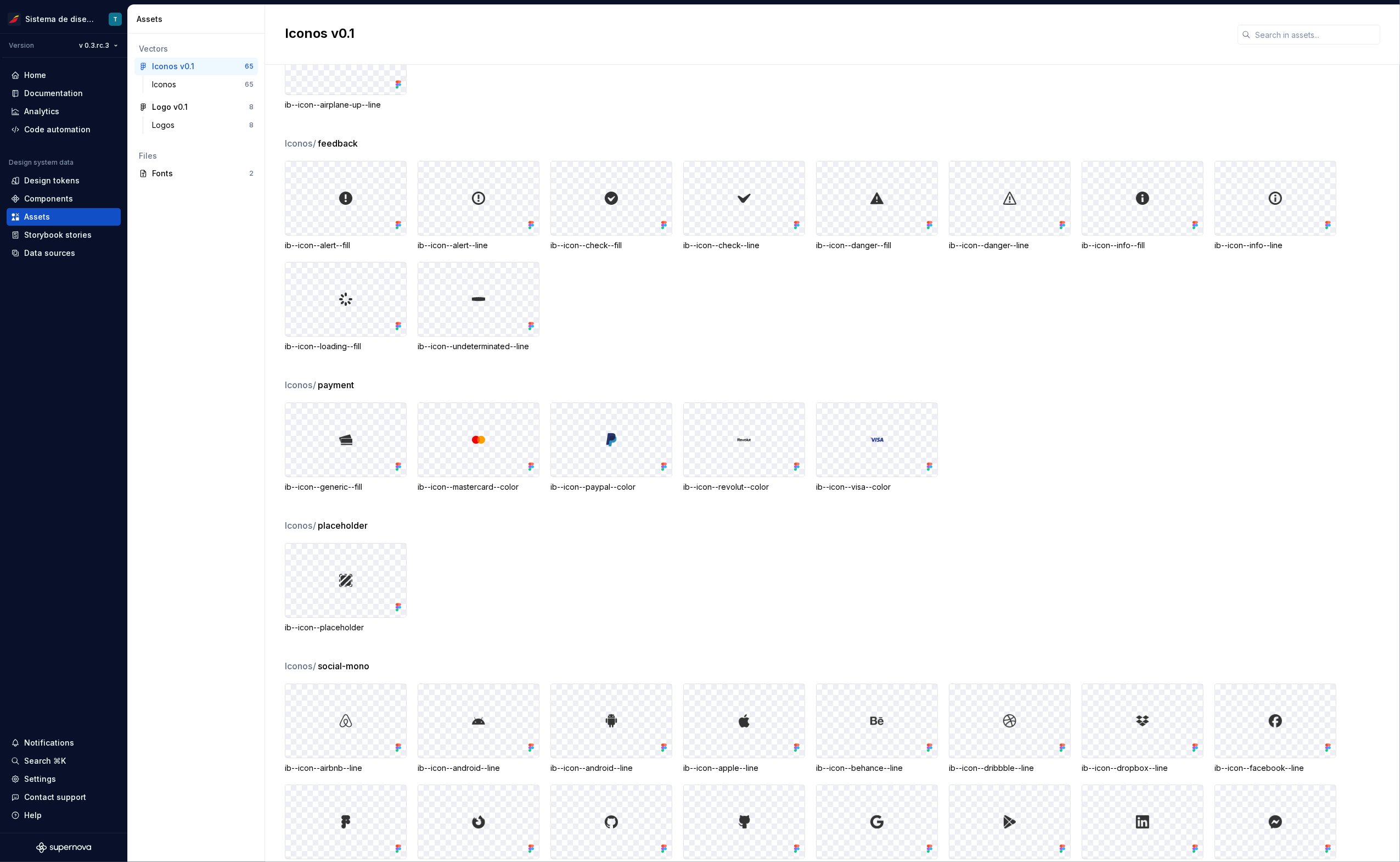
scroll to position [159, 0]
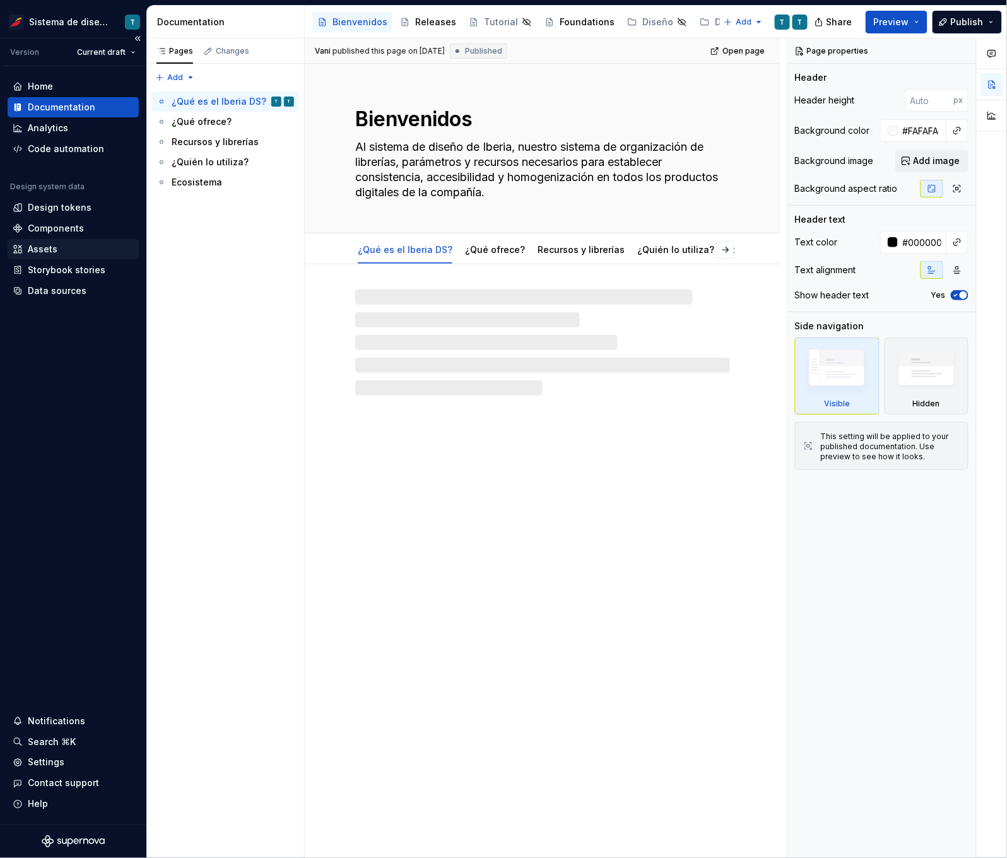
click at [67, 243] on div "Assets" at bounding box center [73, 249] width 121 height 13
type textarea "*"
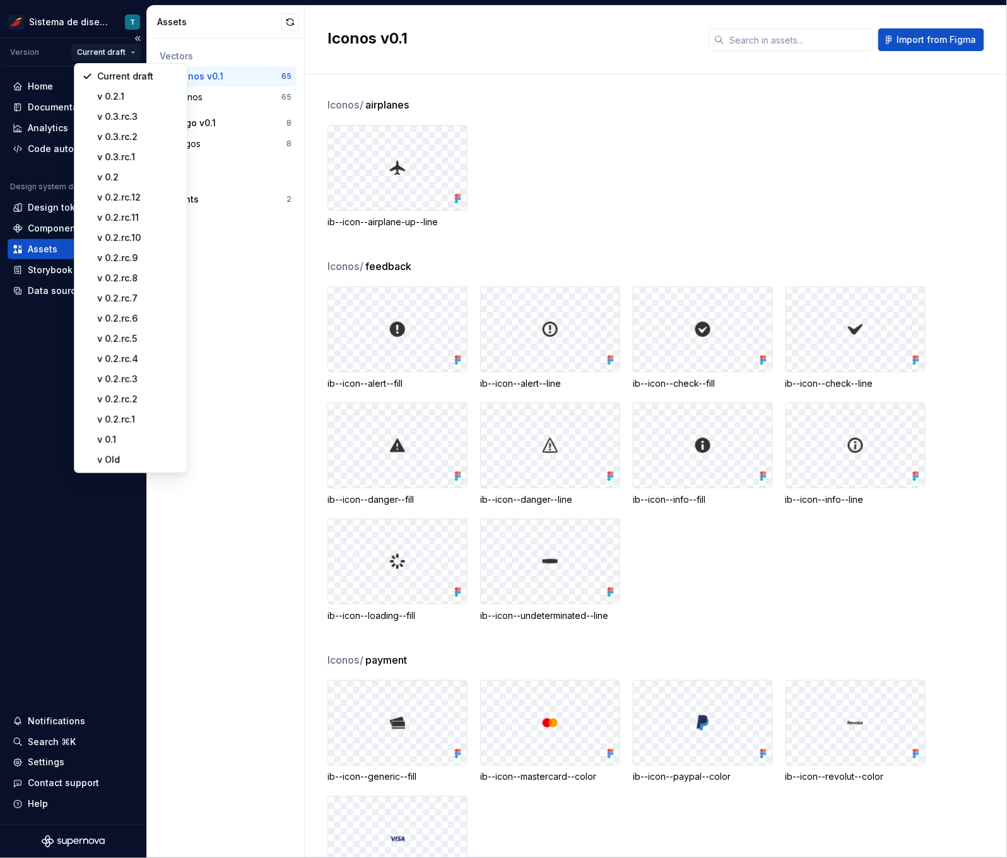
click at [121, 54] on html "Sistema de diseño Iberia T Version Current draft Home Documentation Analytics C…" at bounding box center [503, 429] width 1007 height 858
click at [140, 136] on div "v 0.3.rc.2" at bounding box center [139, 137] width 82 height 13
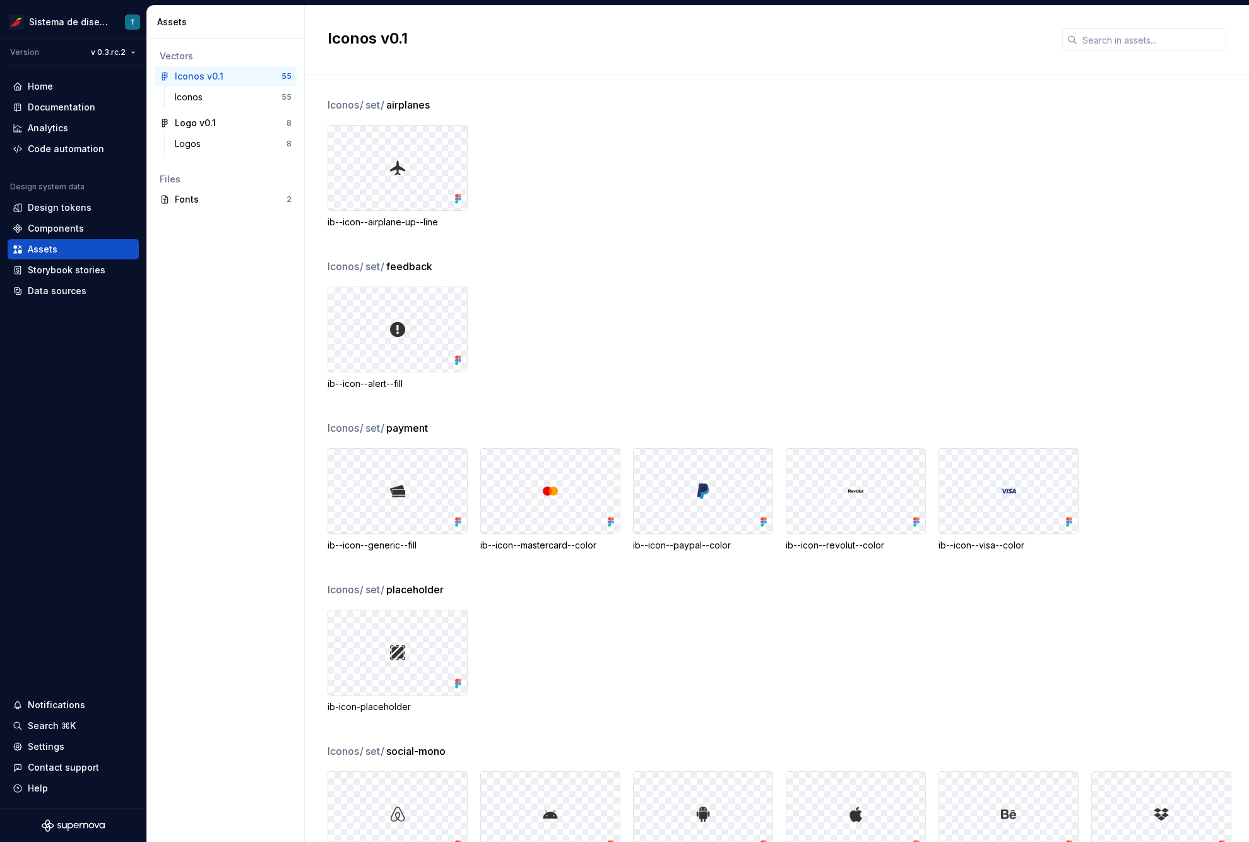
click at [856, 280] on div "Iconos / set / feedback ib--icon--alert--fill" at bounding box center [788, 340] width 921 height 162
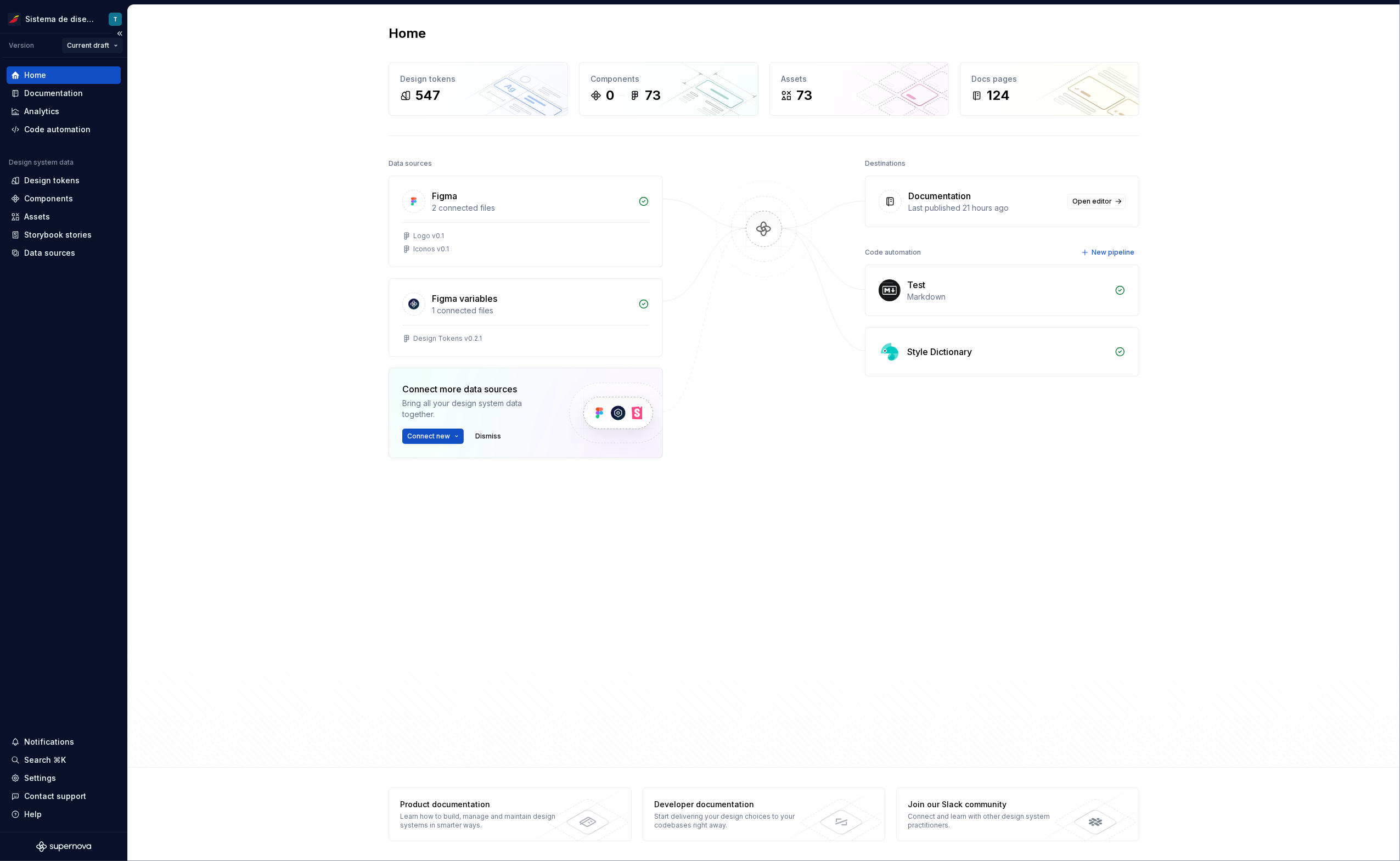
click at [103, 47] on html "Sistema de diseño Iberia T Version Current draft Home Documentation Analytics C…" at bounding box center [700, 430] width 1400 height 861
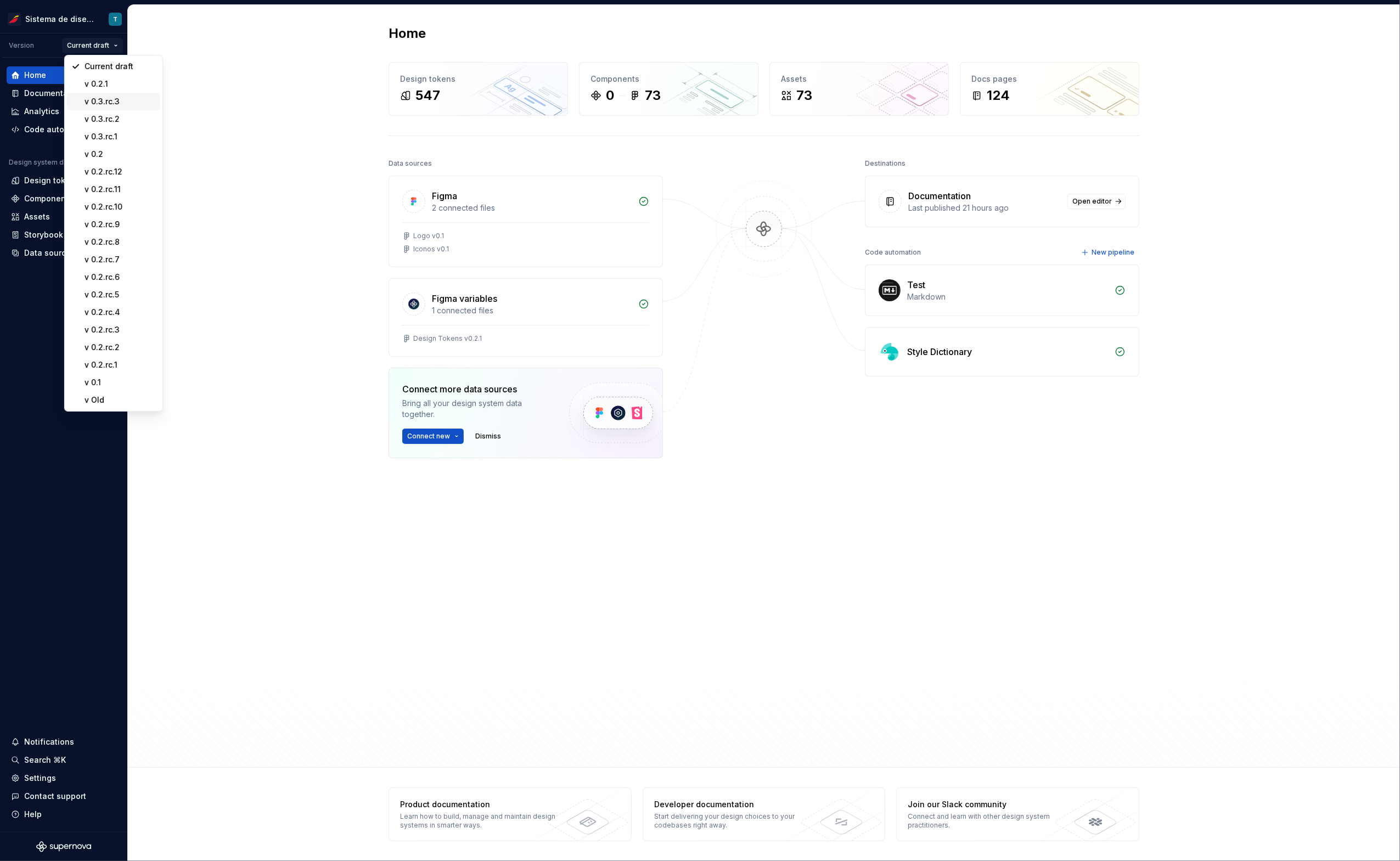
click at [110, 103] on div "v 0.3.rc.3" at bounding box center [120, 101] width 71 height 11
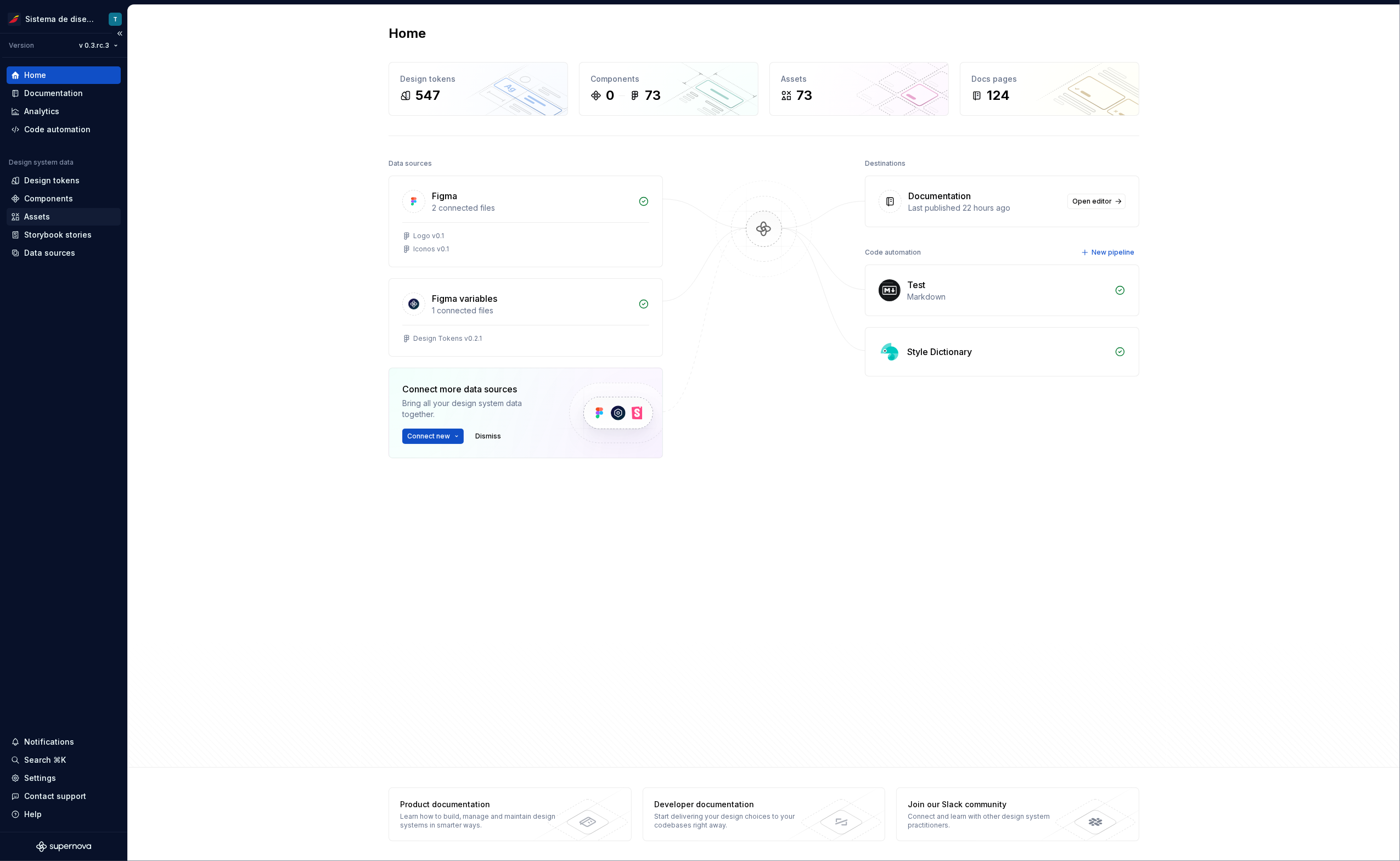
click at [58, 216] on div "Assets" at bounding box center [63, 217] width 105 height 11
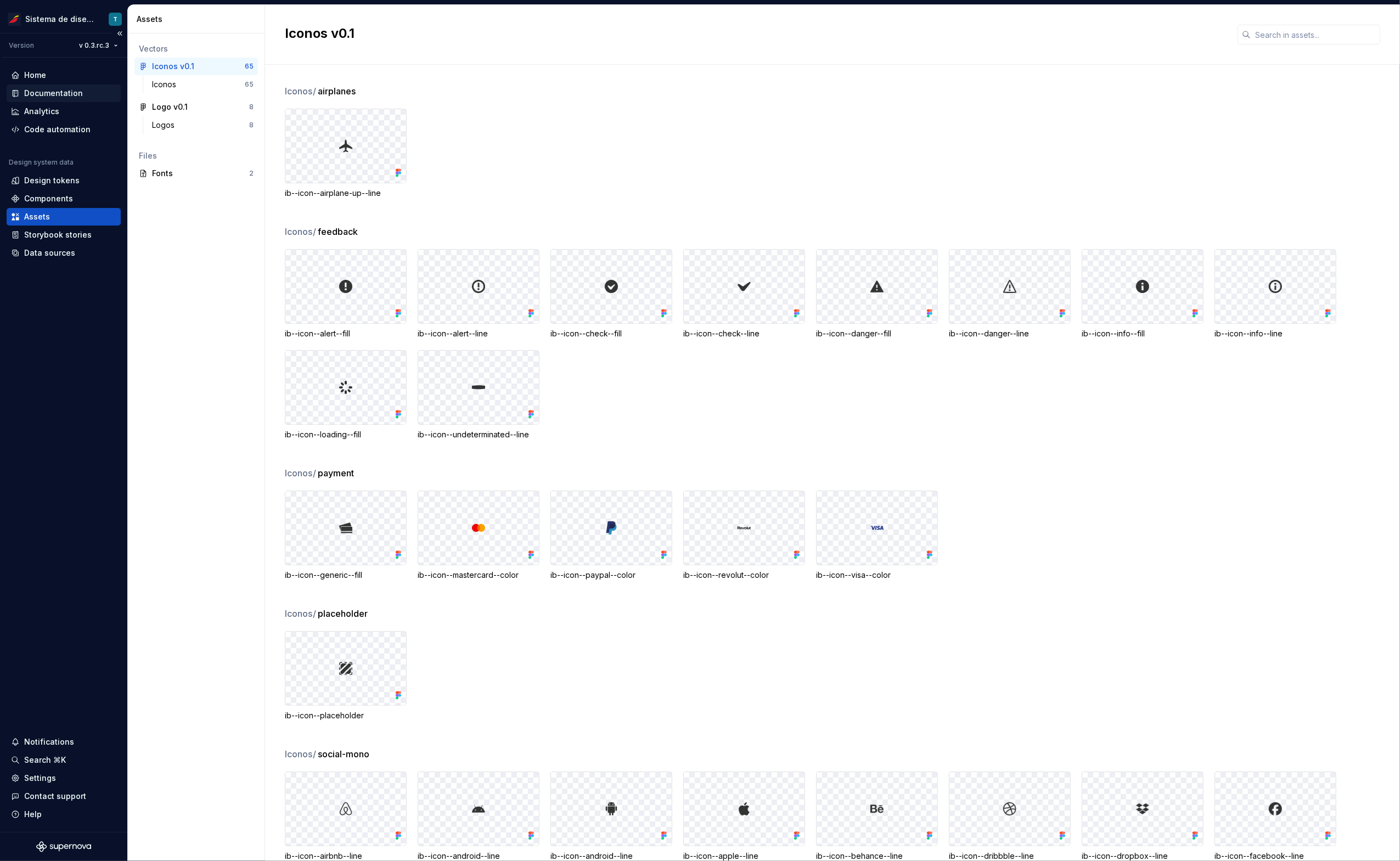
click at [60, 89] on div "Documentation" at bounding box center [54, 93] width 59 height 11
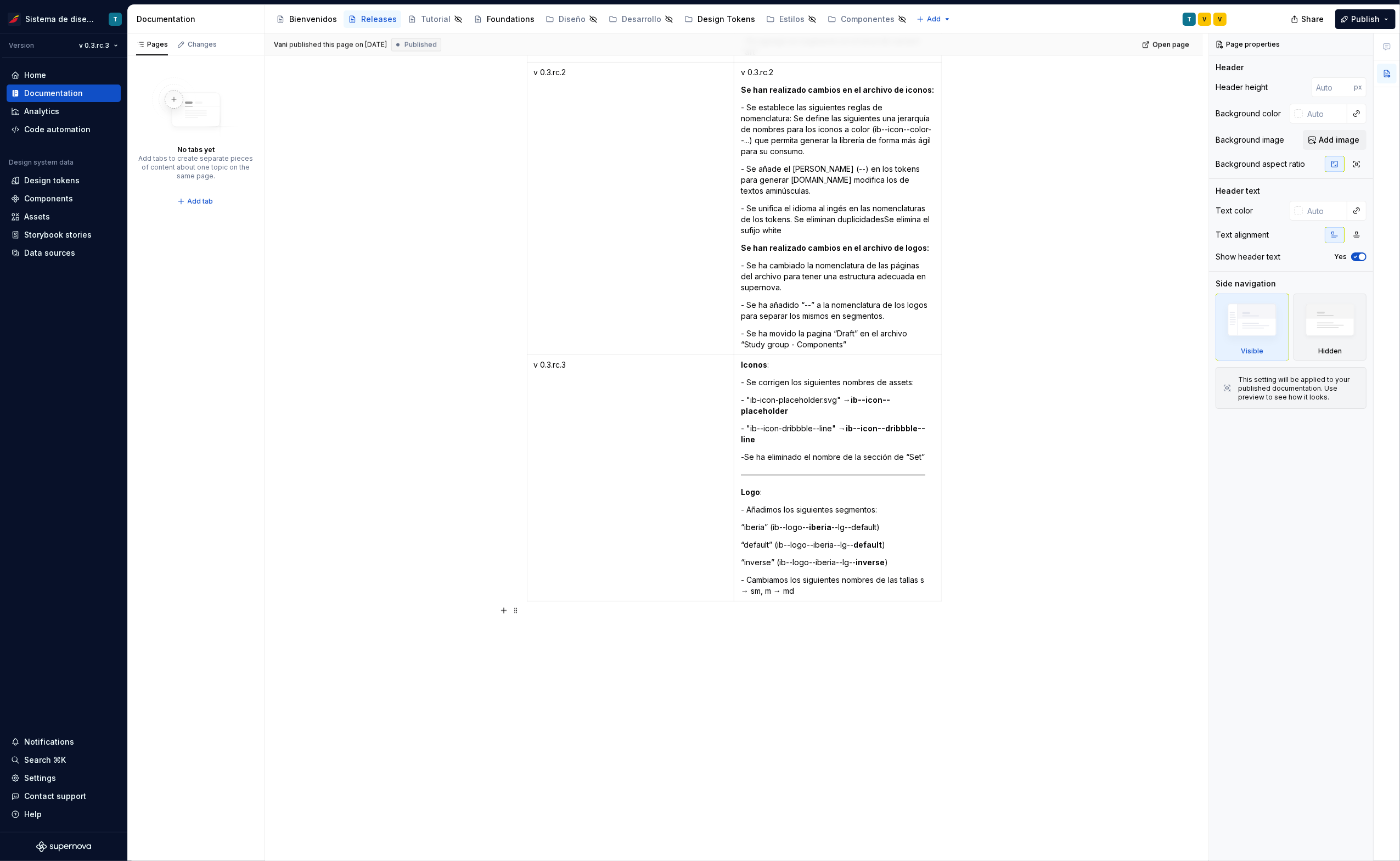
scroll to position [2903, 0]
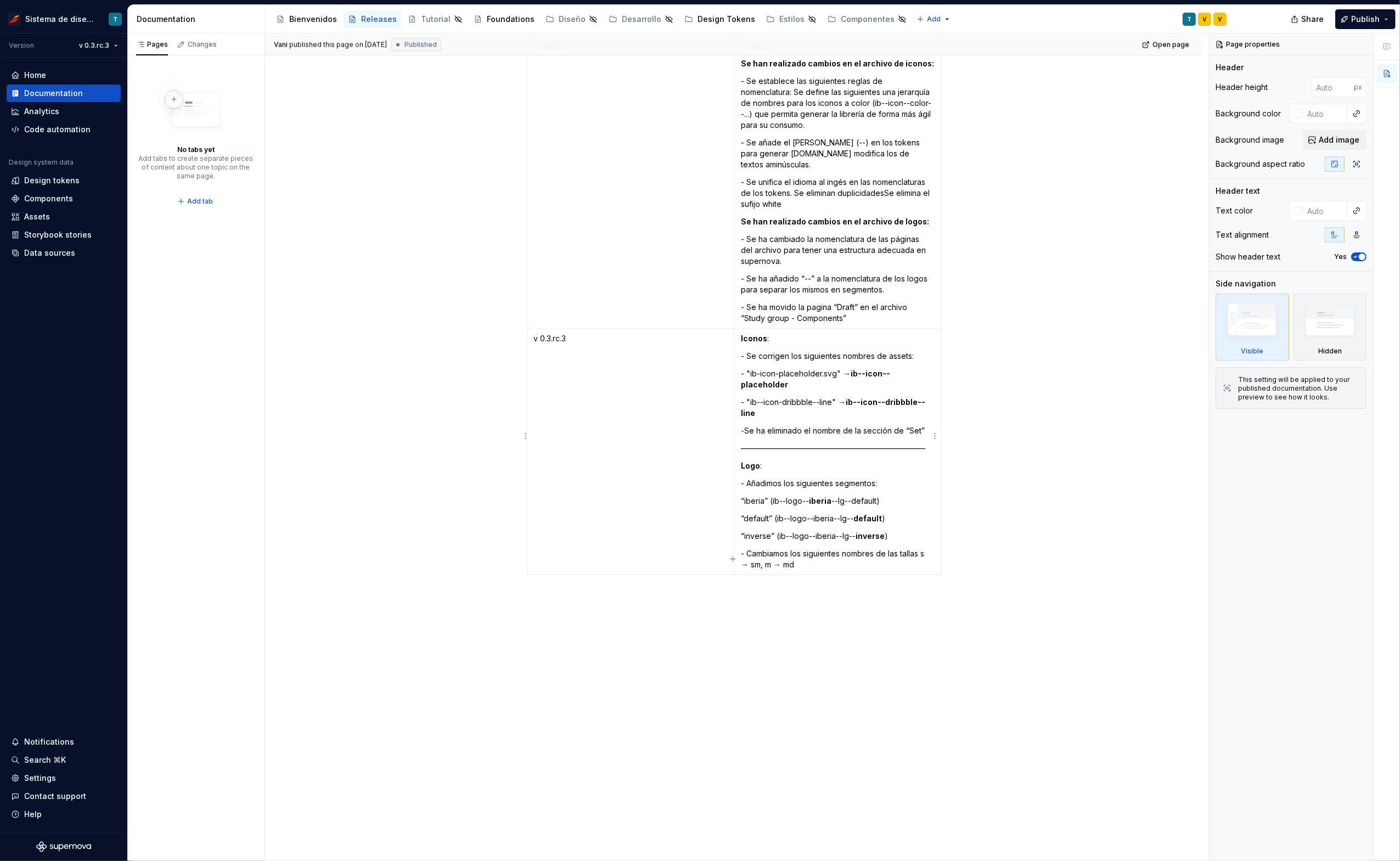
click at [822, 553] on p "- Cambiamos los siguientes nombres de las tallas s → sm, m → md" at bounding box center [837, 558] width 194 height 22
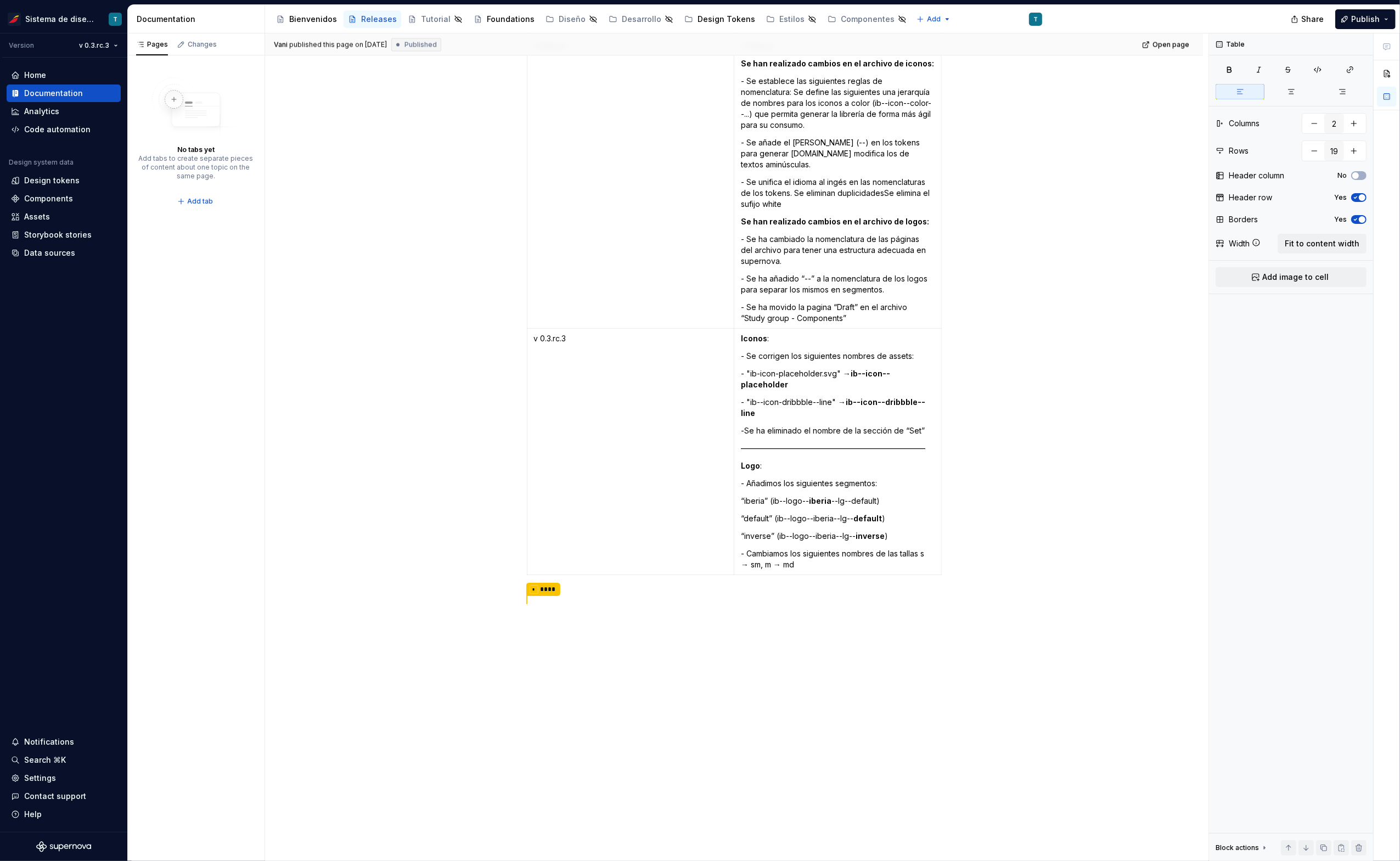
type textarea "*"
